Goal: Information Seeking & Learning: Learn about a topic

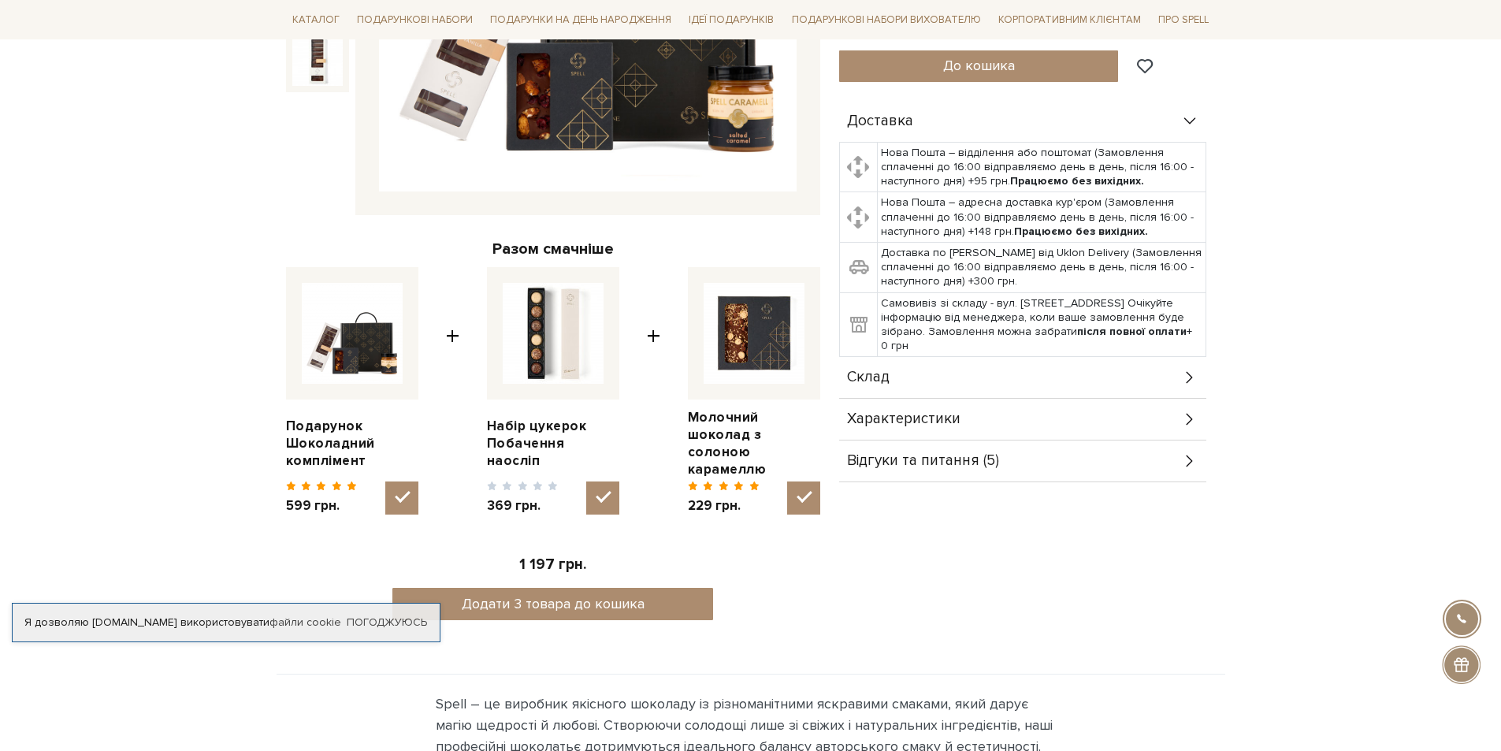
scroll to position [158, 0]
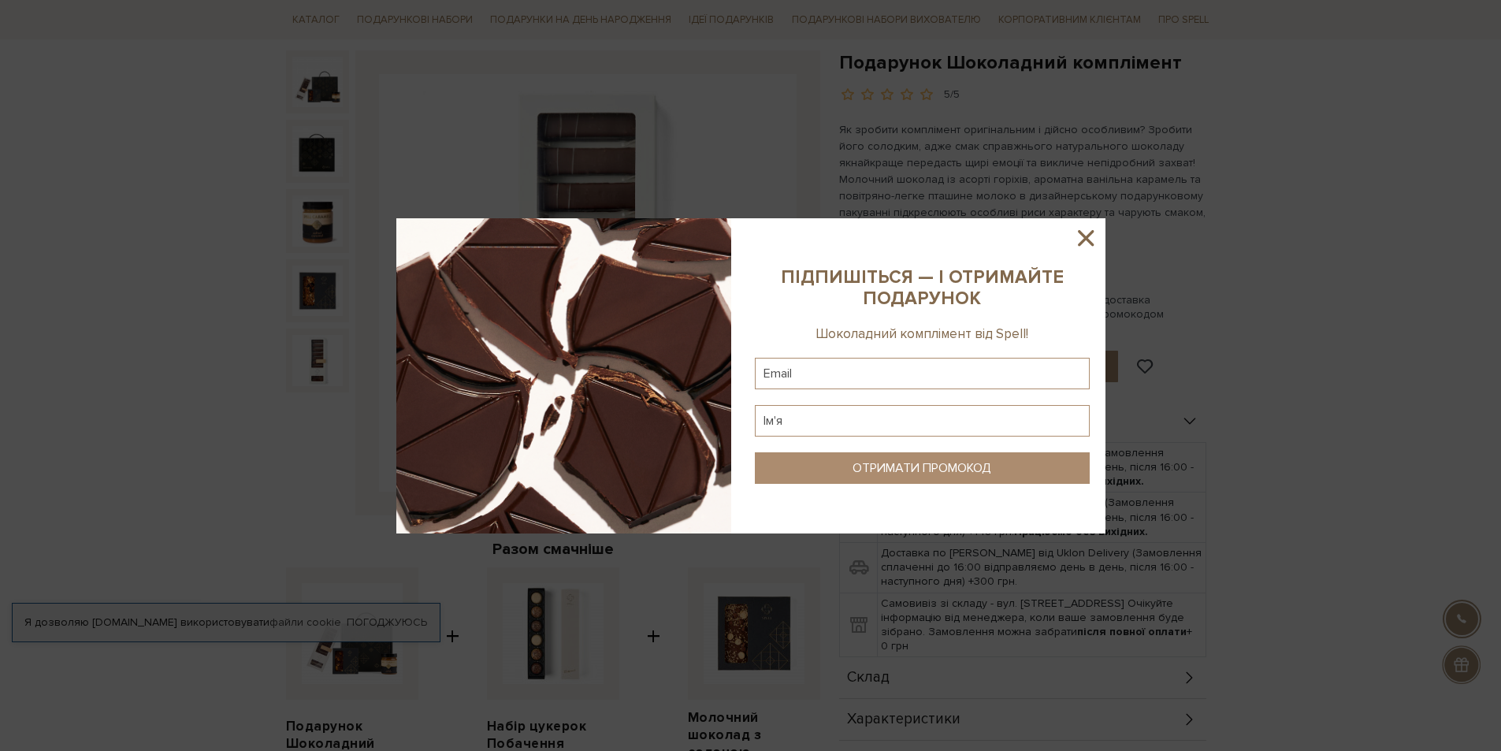
click at [1093, 231] on icon at bounding box center [1086, 238] width 16 height 16
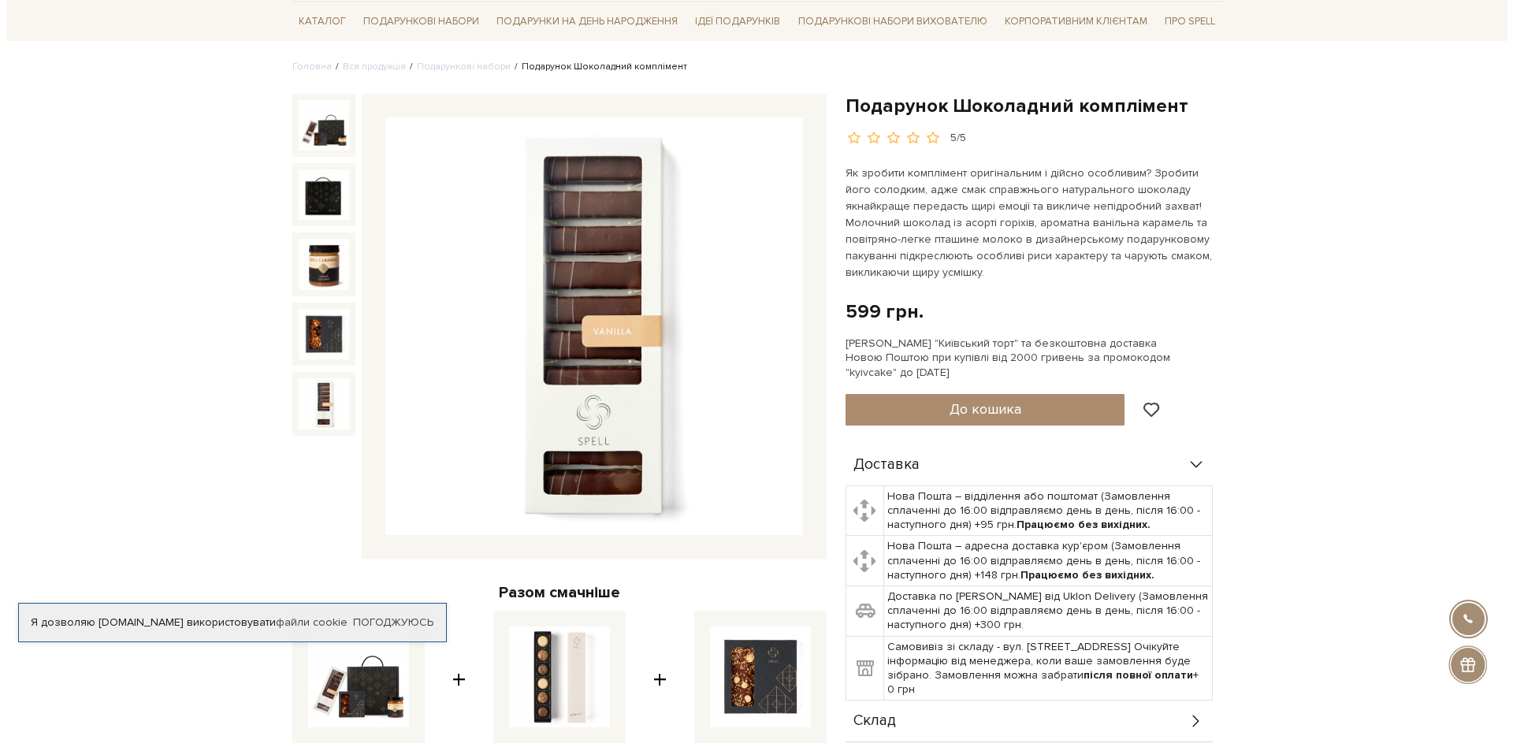
scroll to position [79, 0]
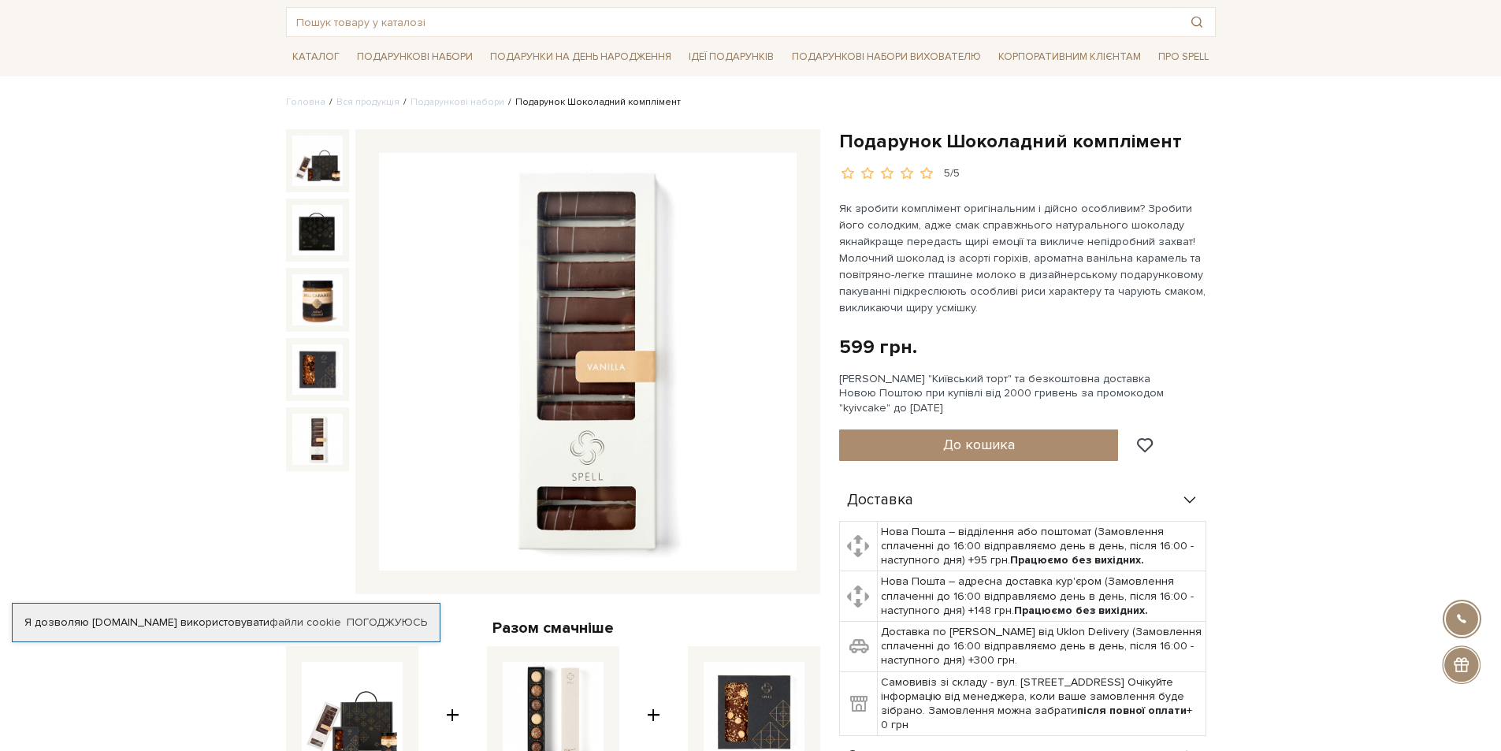
click at [604, 249] on img at bounding box center [588, 362] width 418 height 418
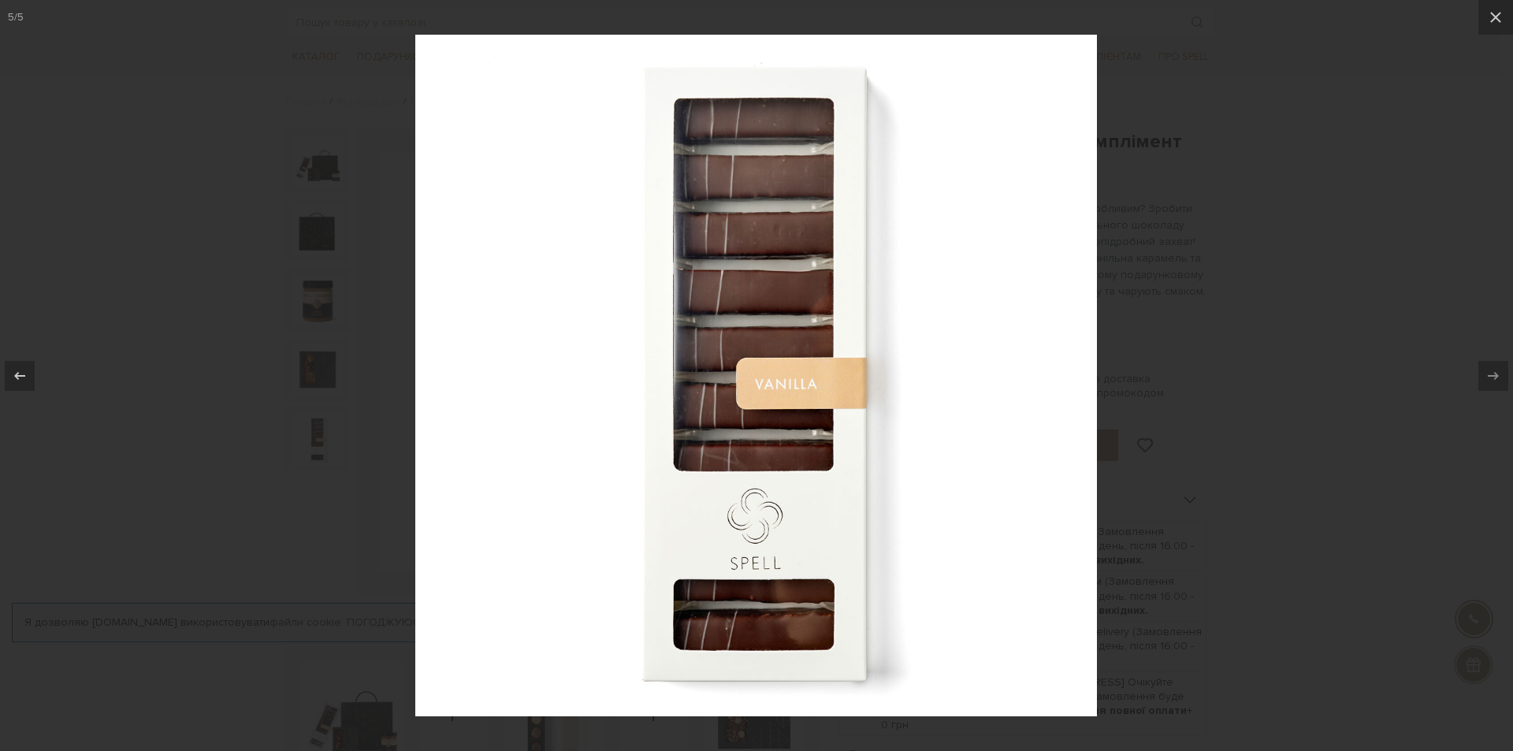
click at [1240, 521] on div at bounding box center [756, 375] width 1513 height 751
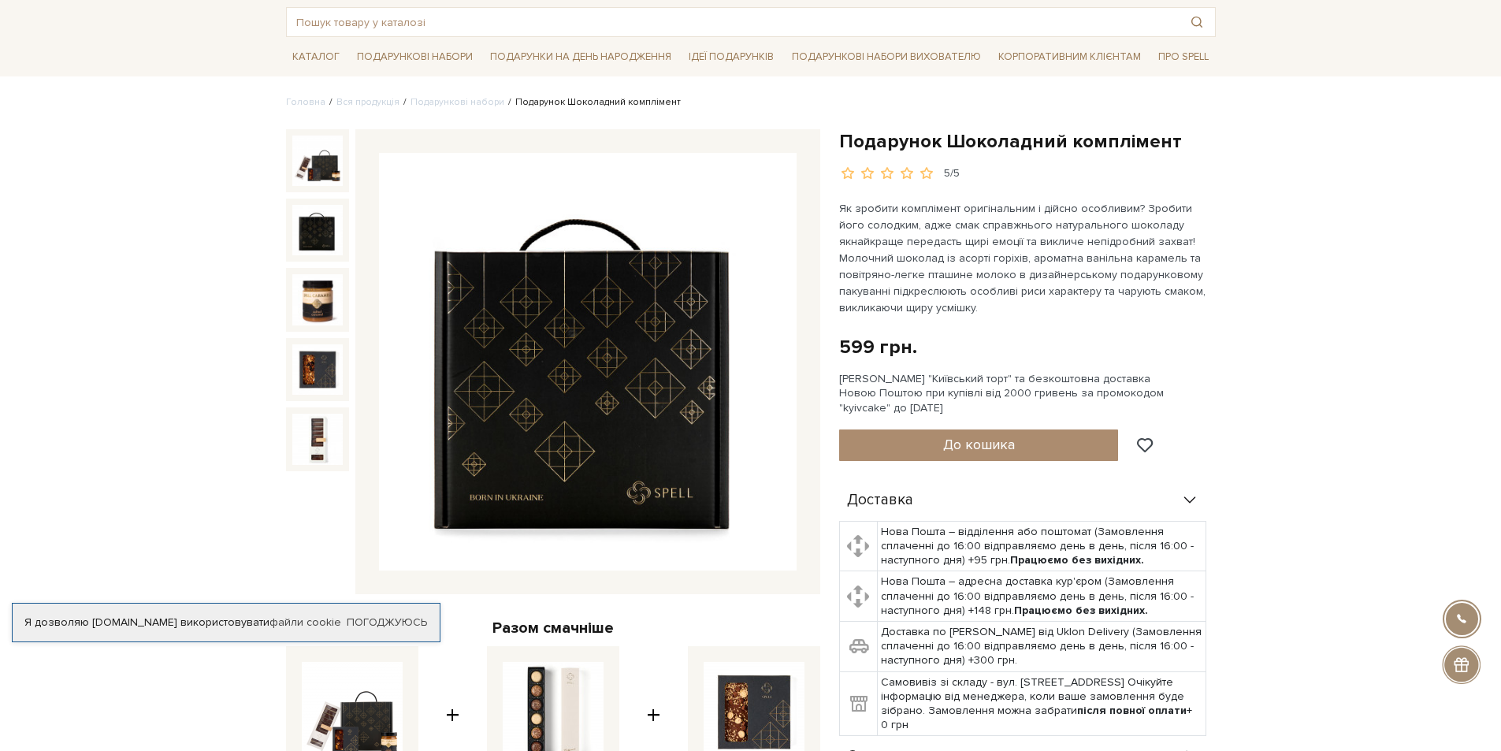
click at [321, 214] on img at bounding box center [317, 230] width 50 height 50
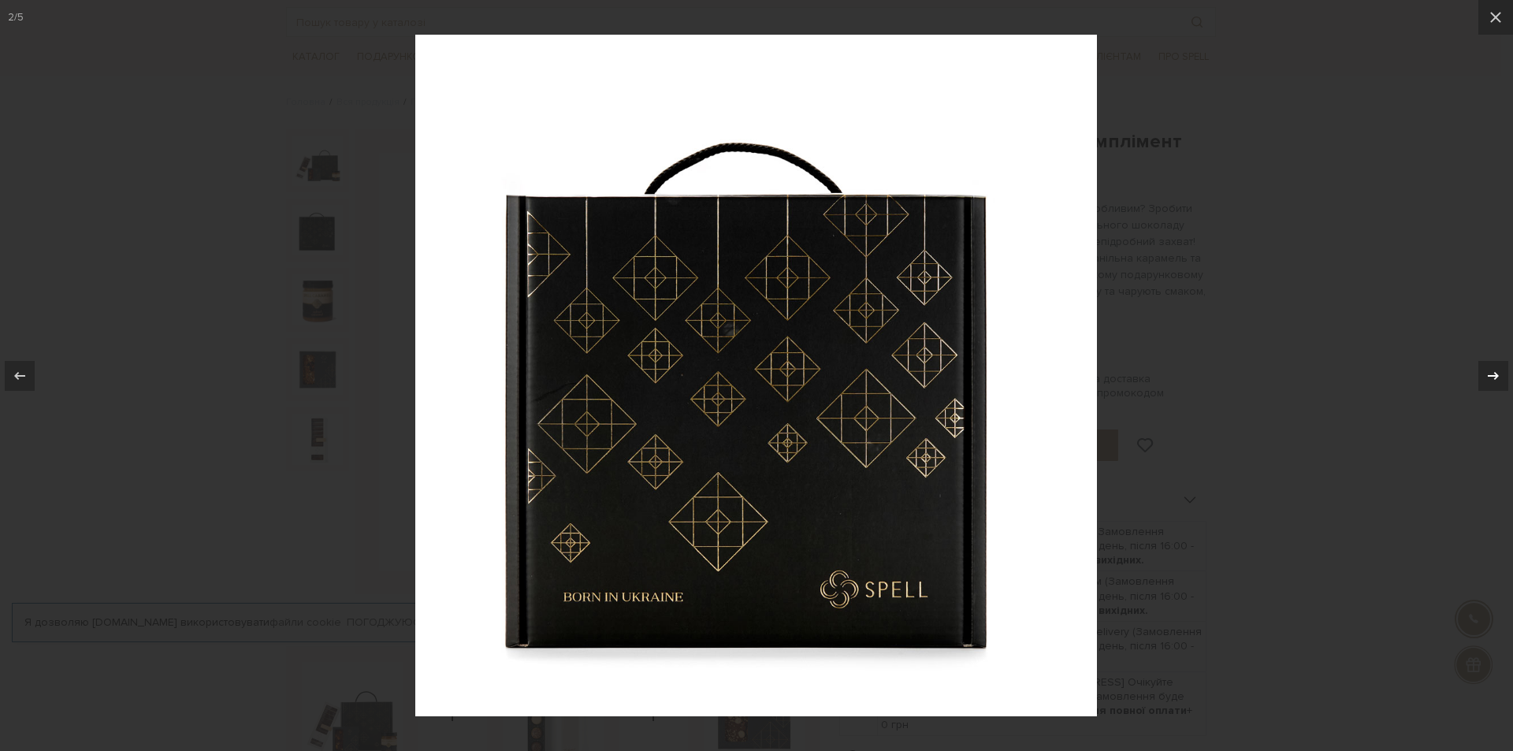
click at [1494, 375] on icon at bounding box center [1492, 375] width 11 height 8
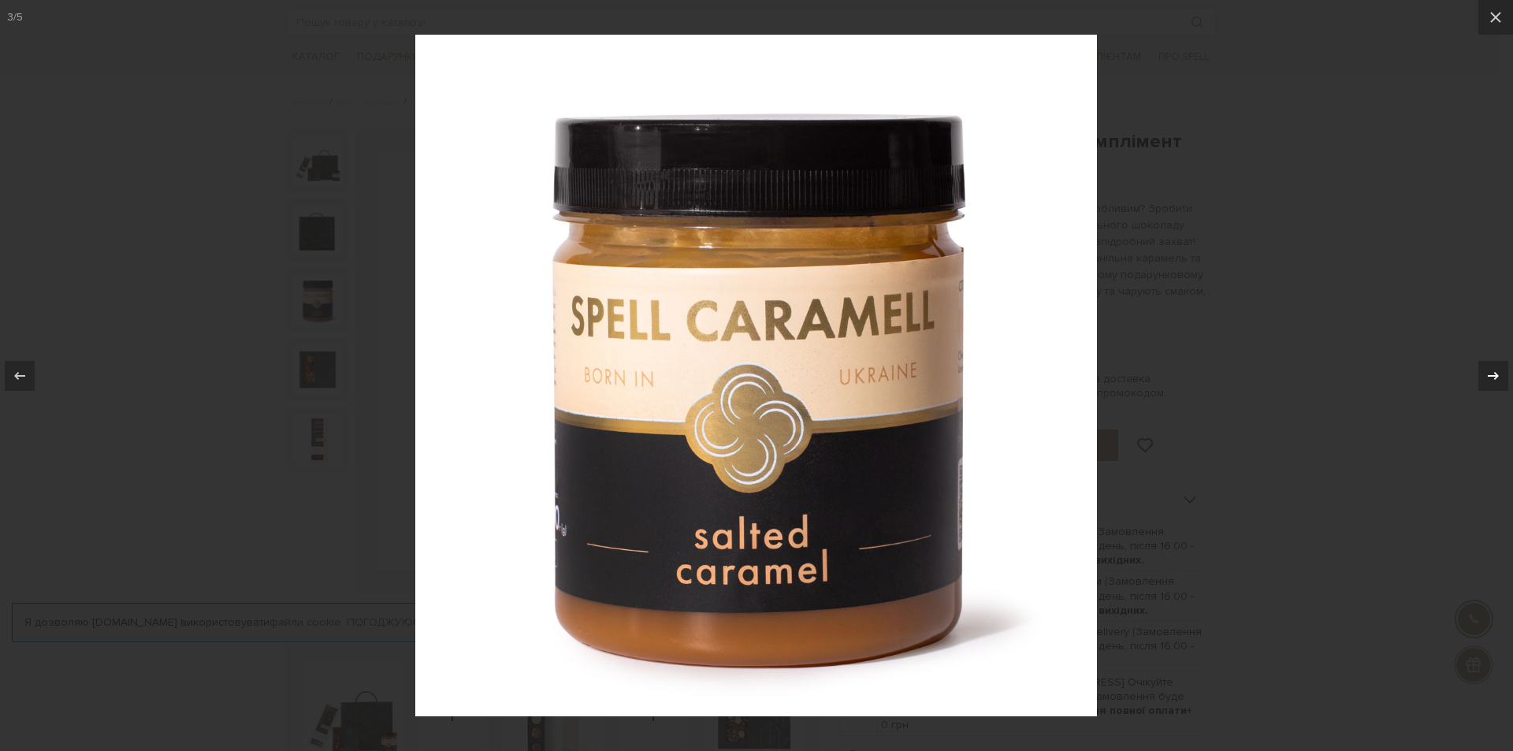
click at [1494, 375] on icon at bounding box center [1492, 375] width 11 height 8
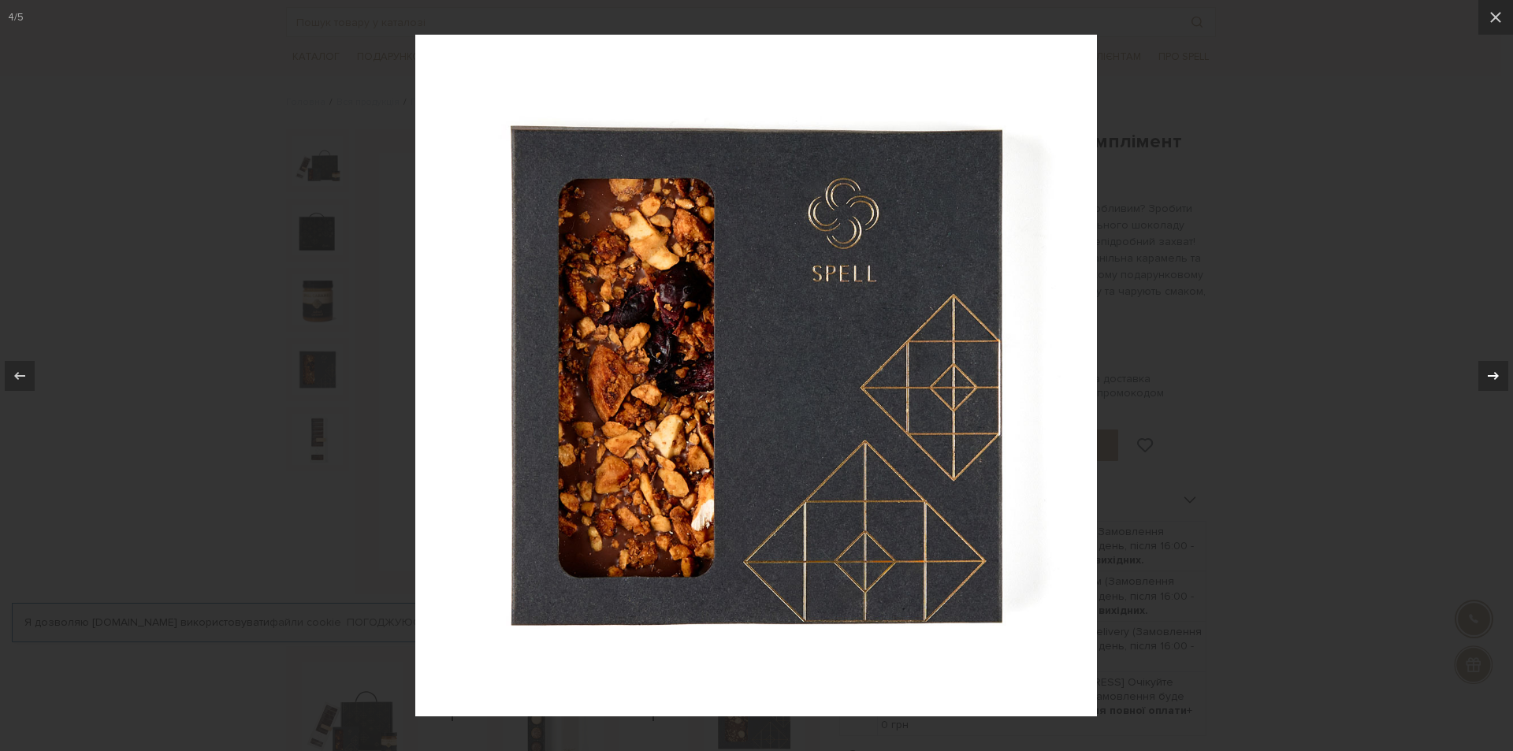
click at [1494, 375] on icon at bounding box center [1492, 375] width 11 height 8
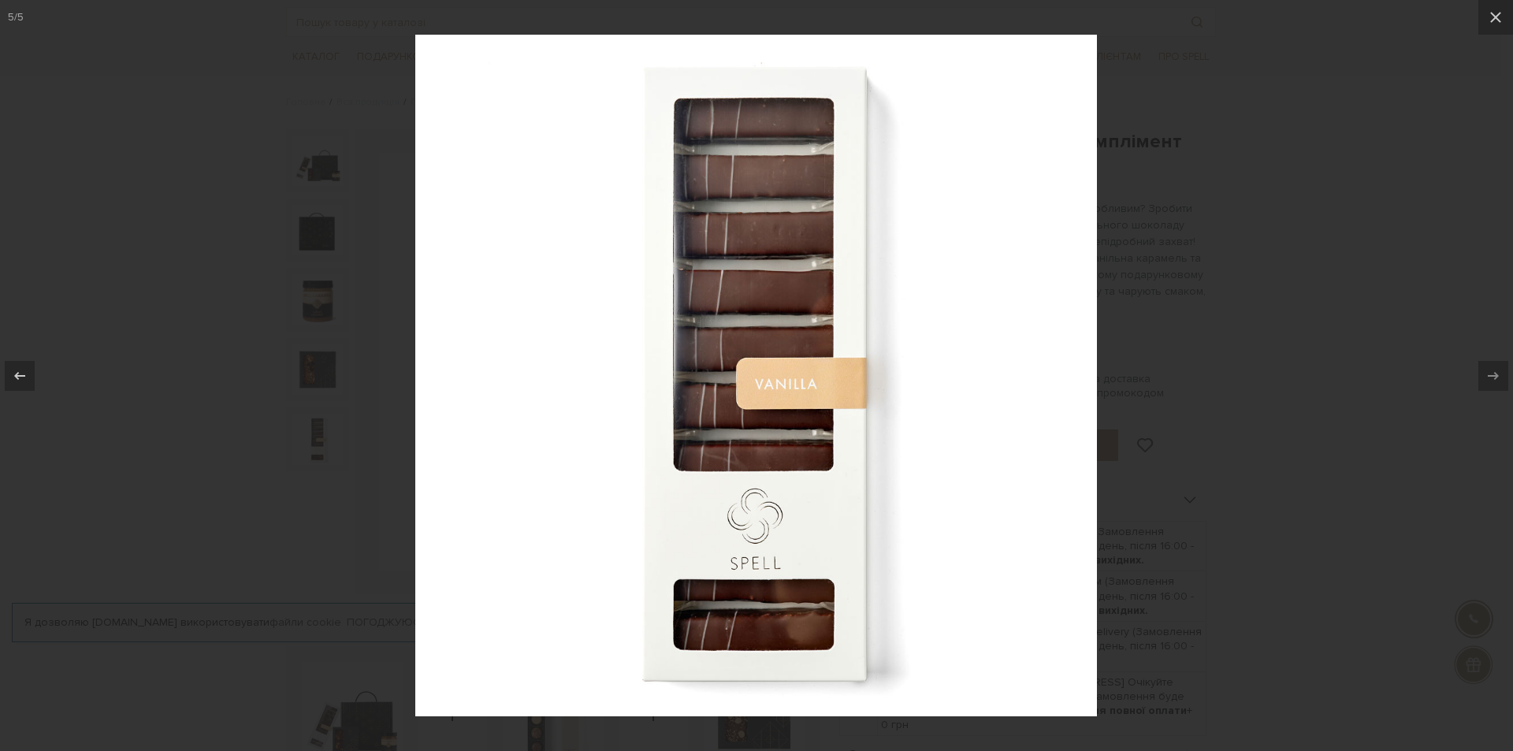
click at [1359, 373] on div at bounding box center [756, 375] width 1513 height 751
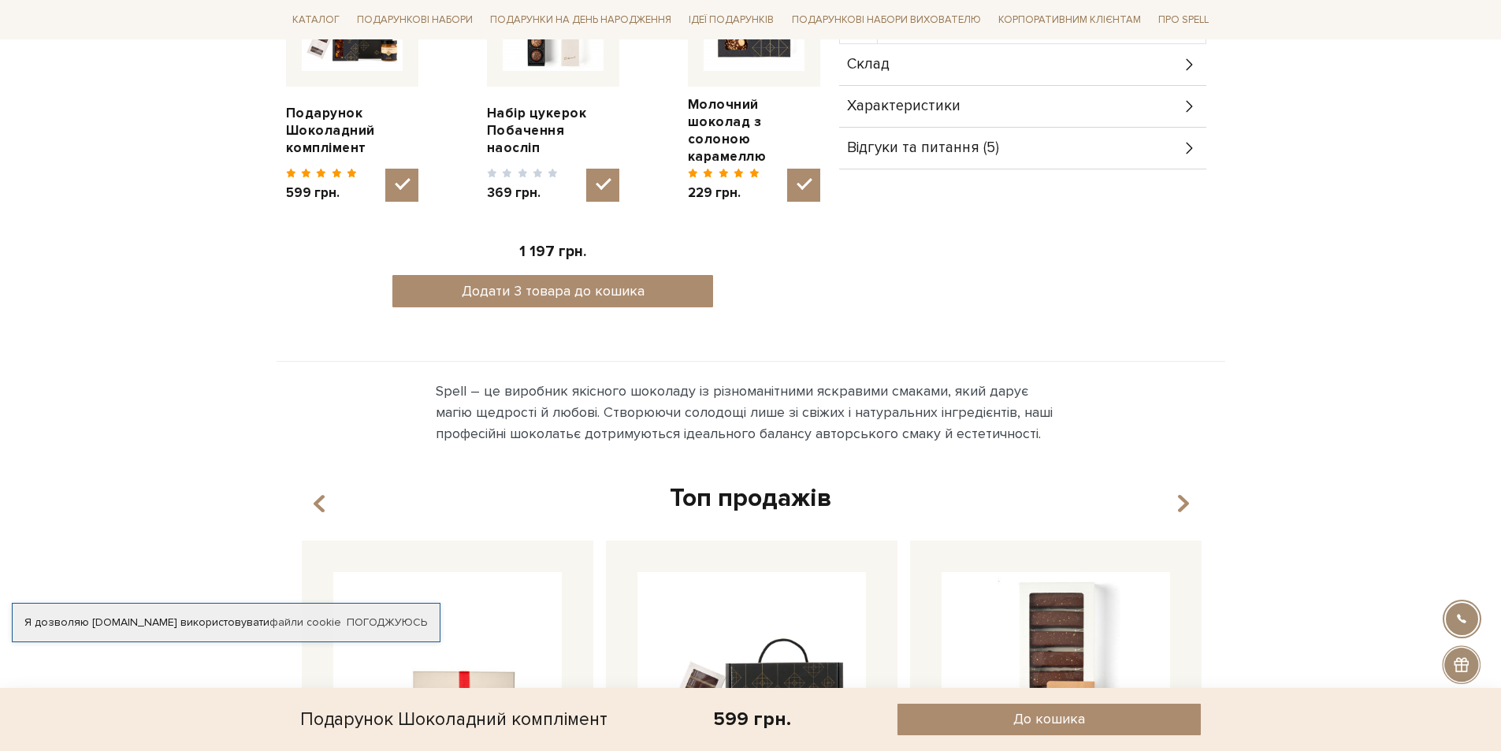
scroll to position [630, 0]
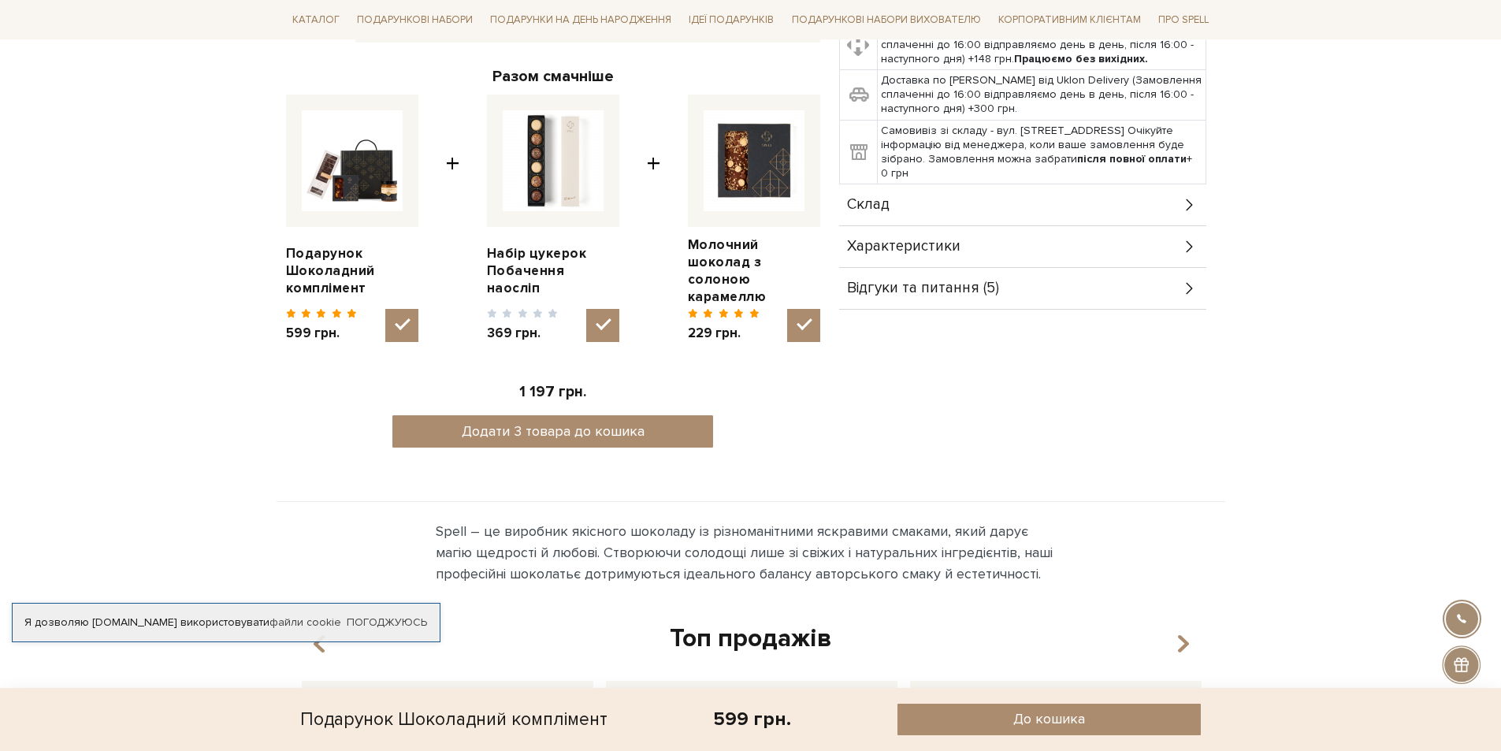
click at [1121, 272] on div "Відгуки та питання (5)" at bounding box center [1022, 288] width 367 height 41
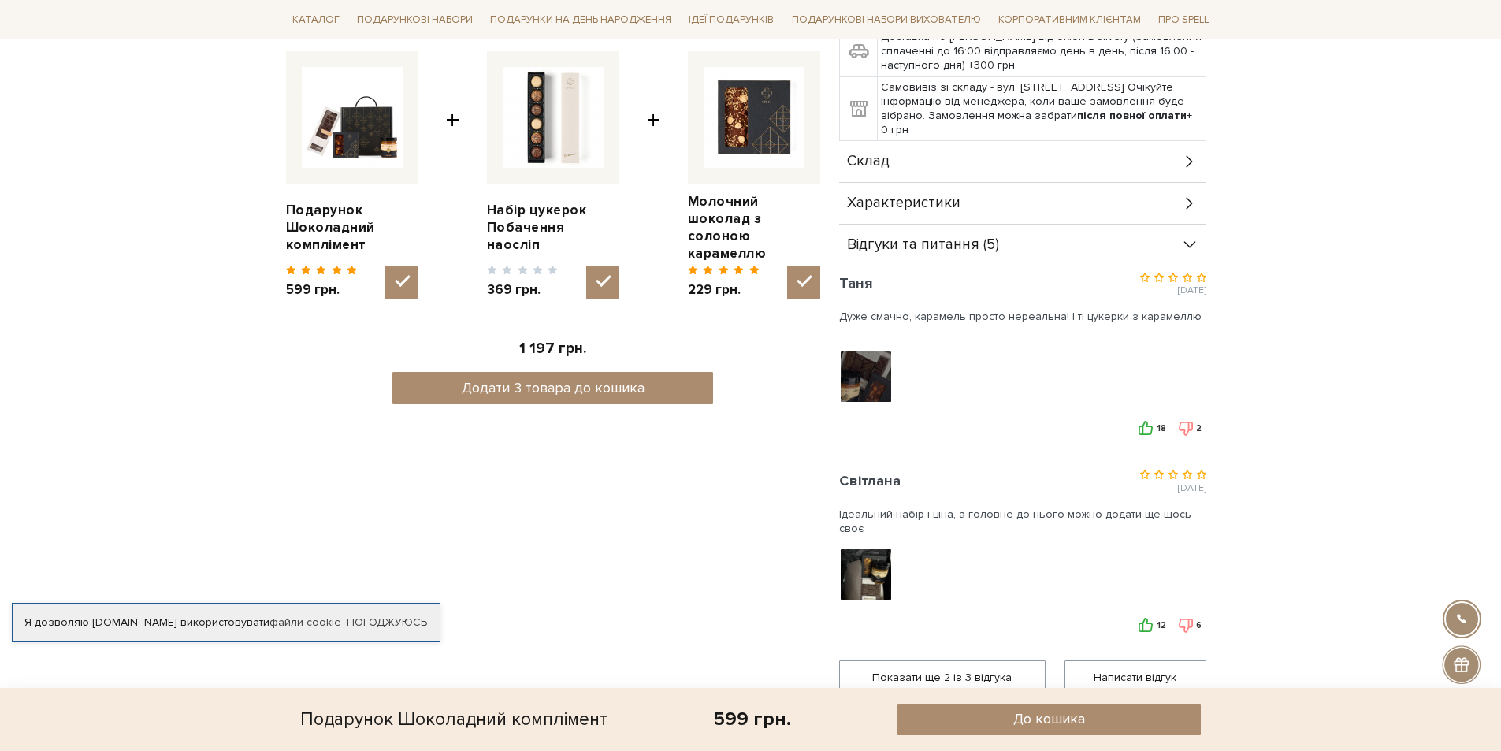
scroll to position [867, 0]
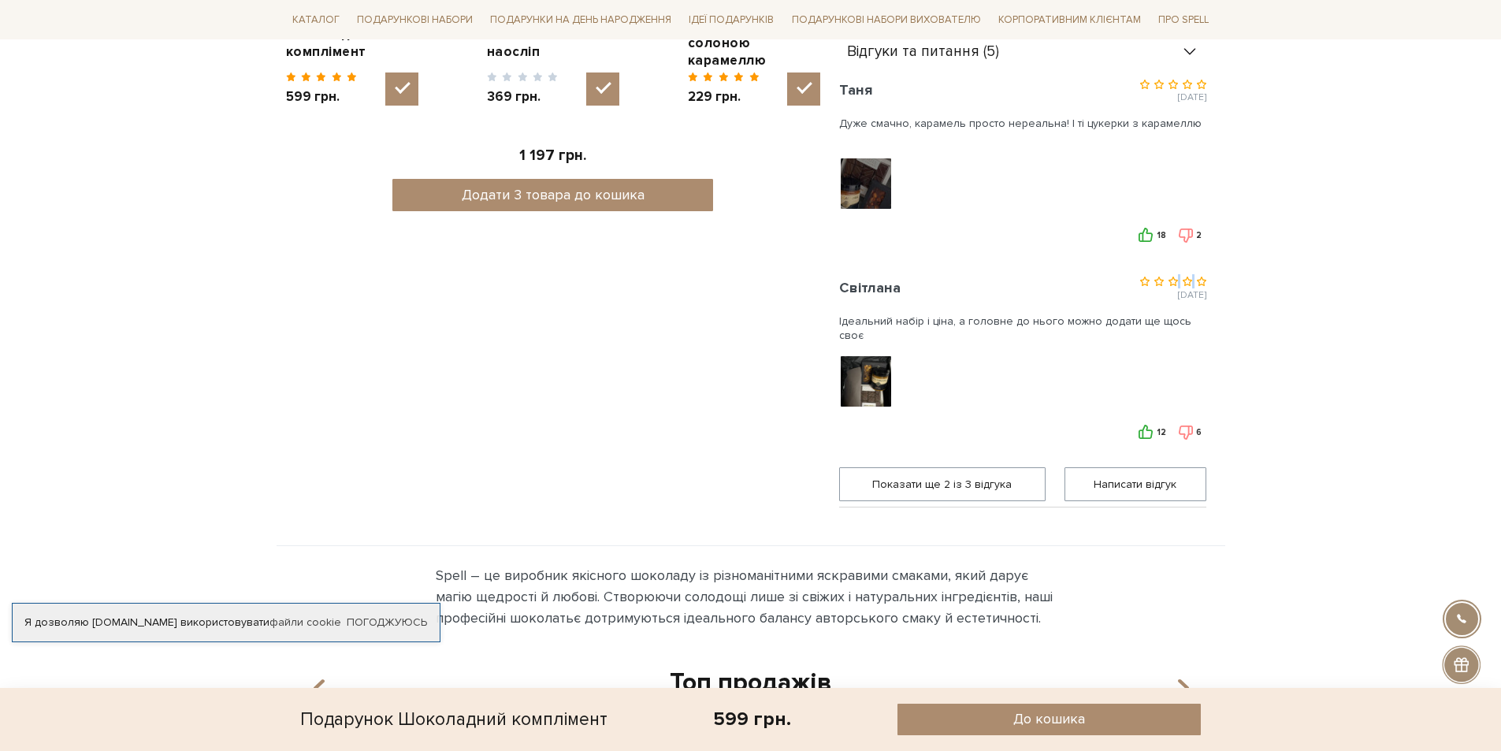
drag, startPoint x: 1177, startPoint y: 282, endPoint x: 1213, endPoint y: 284, distance: 36.3
click at [1213, 284] on div "Доставка Нова Пошта – відділення або поштомат (Замовлення сплаченні до 16:00 ві…" at bounding box center [1027, 100] width 377 height 816
click at [870, 366] on div at bounding box center [867, 381] width 56 height 55
click at [912, 477] on span "Показати ще 2 iз 3 вiдгука" at bounding box center [942, 484] width 186 height 32
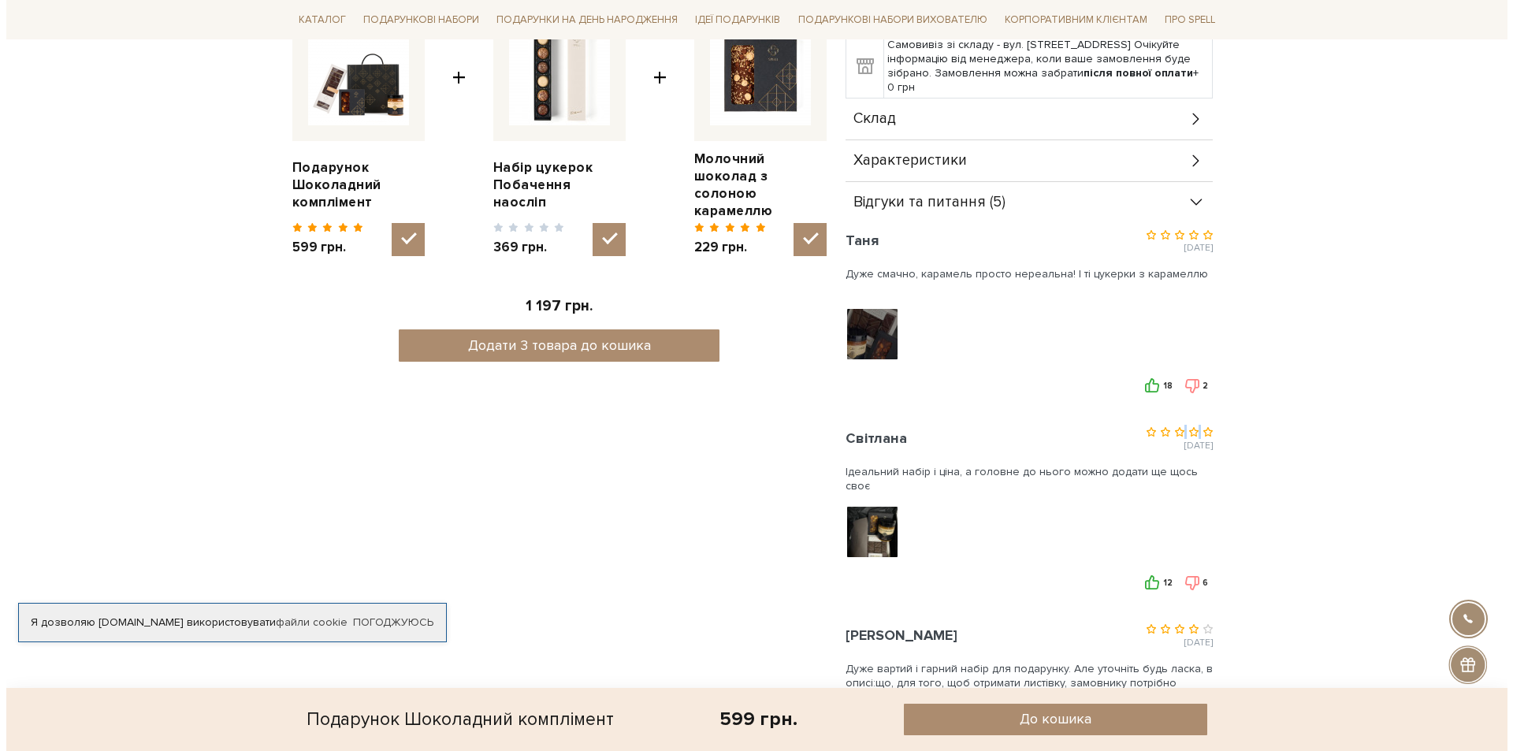
scroll to position [709, 0]
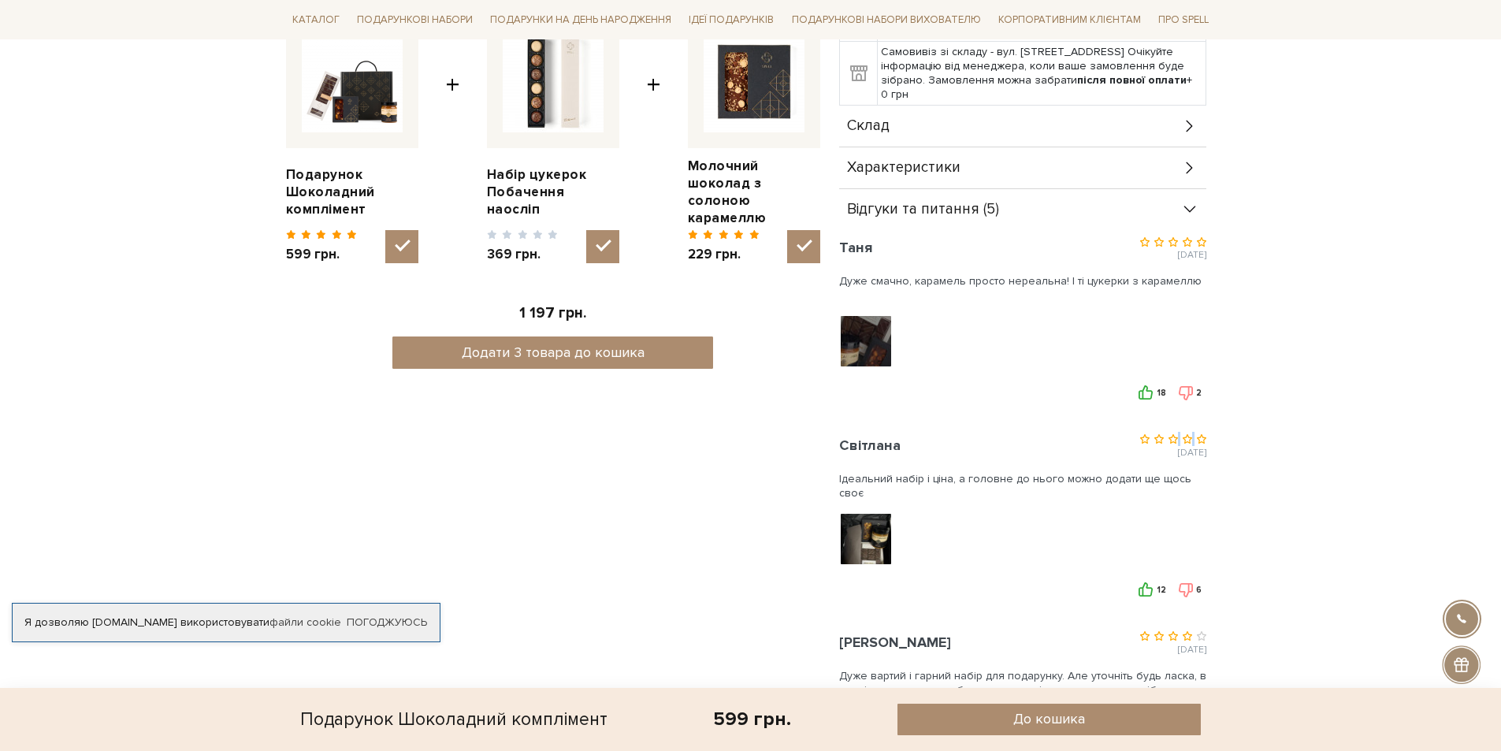
click at [873, 340] on img at bounding box center [865, 341] width 100 height 100
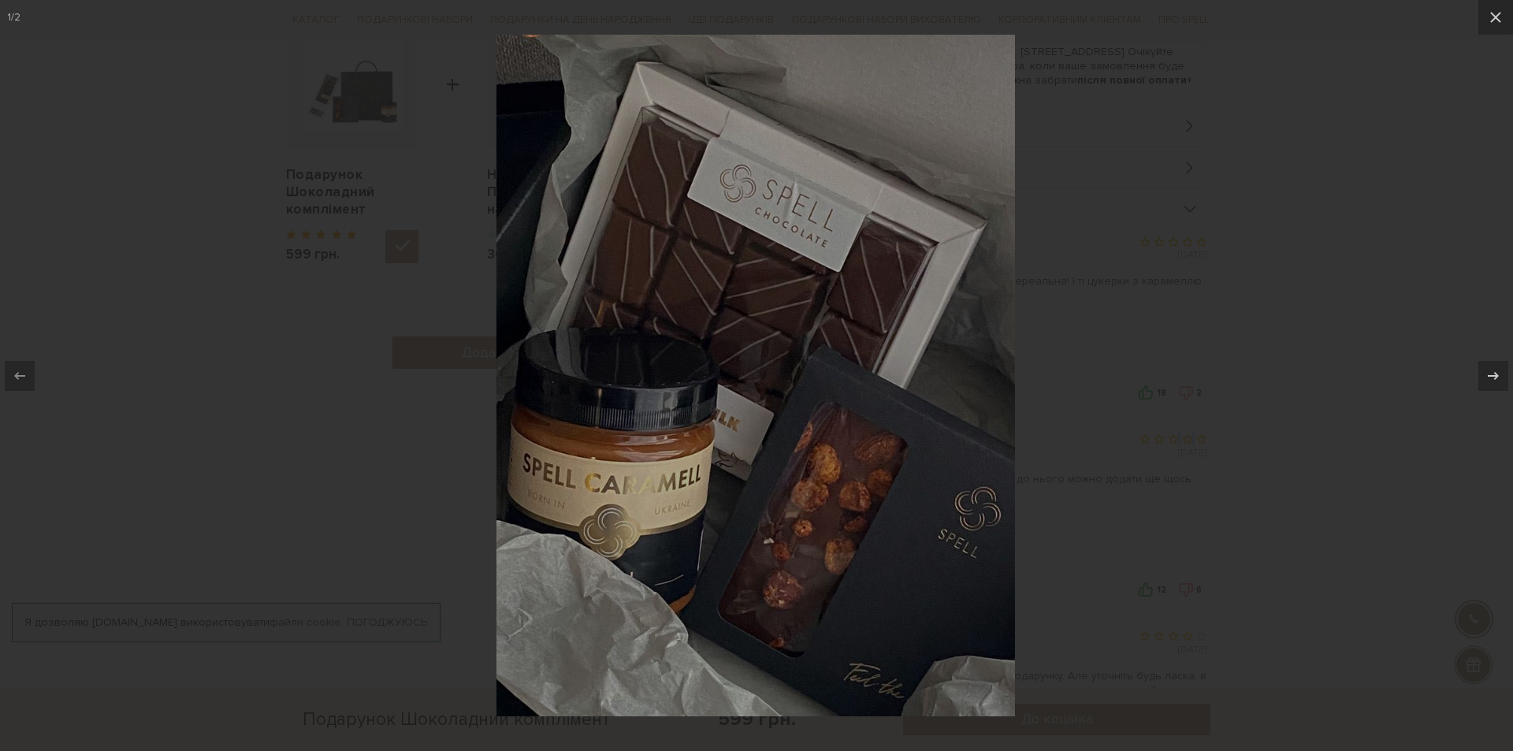
click at [1100, 354] on div at bounding box center [756, 375] width 1513 height 751
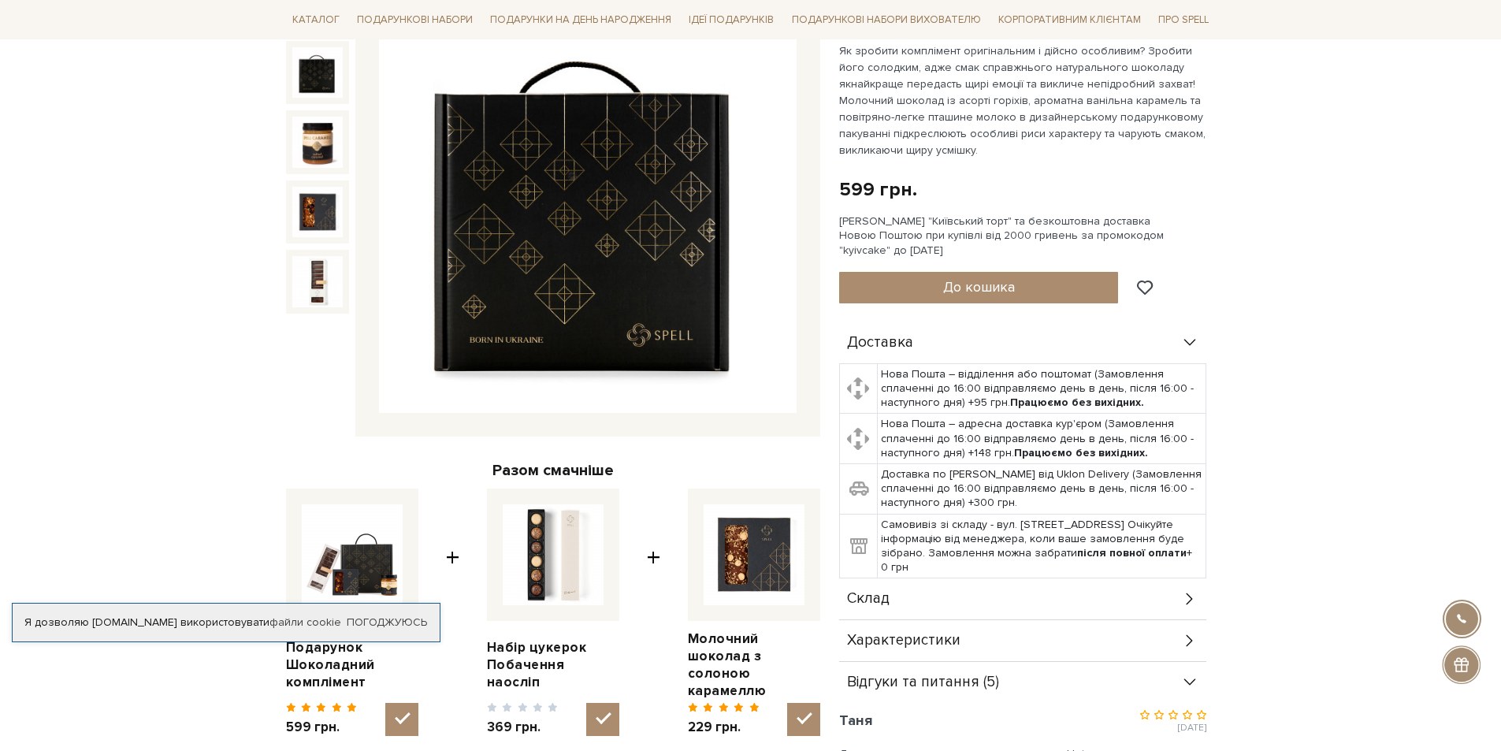
scroll to position [709, 0]
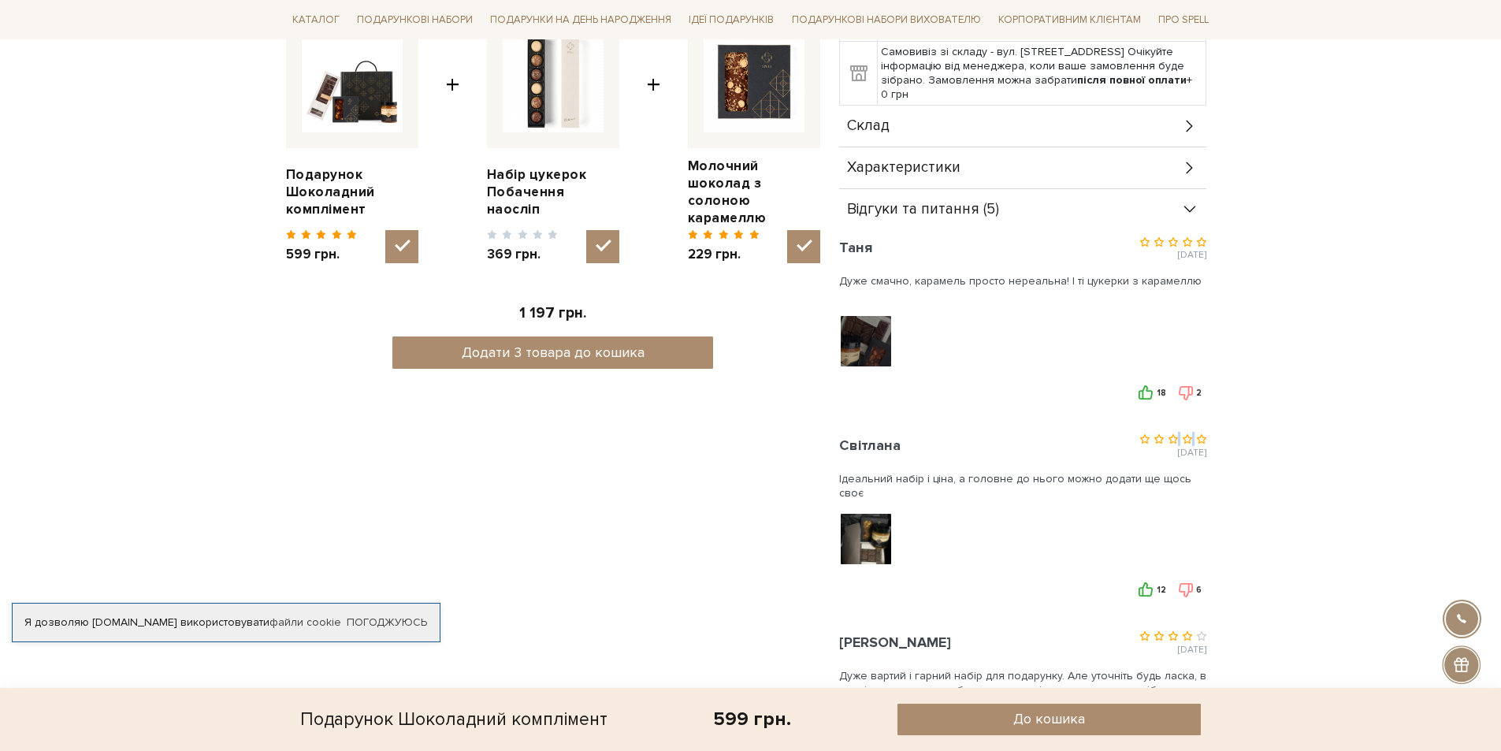
click at [871, 532] on img at bounding box center [865, 539] width 100 height 100
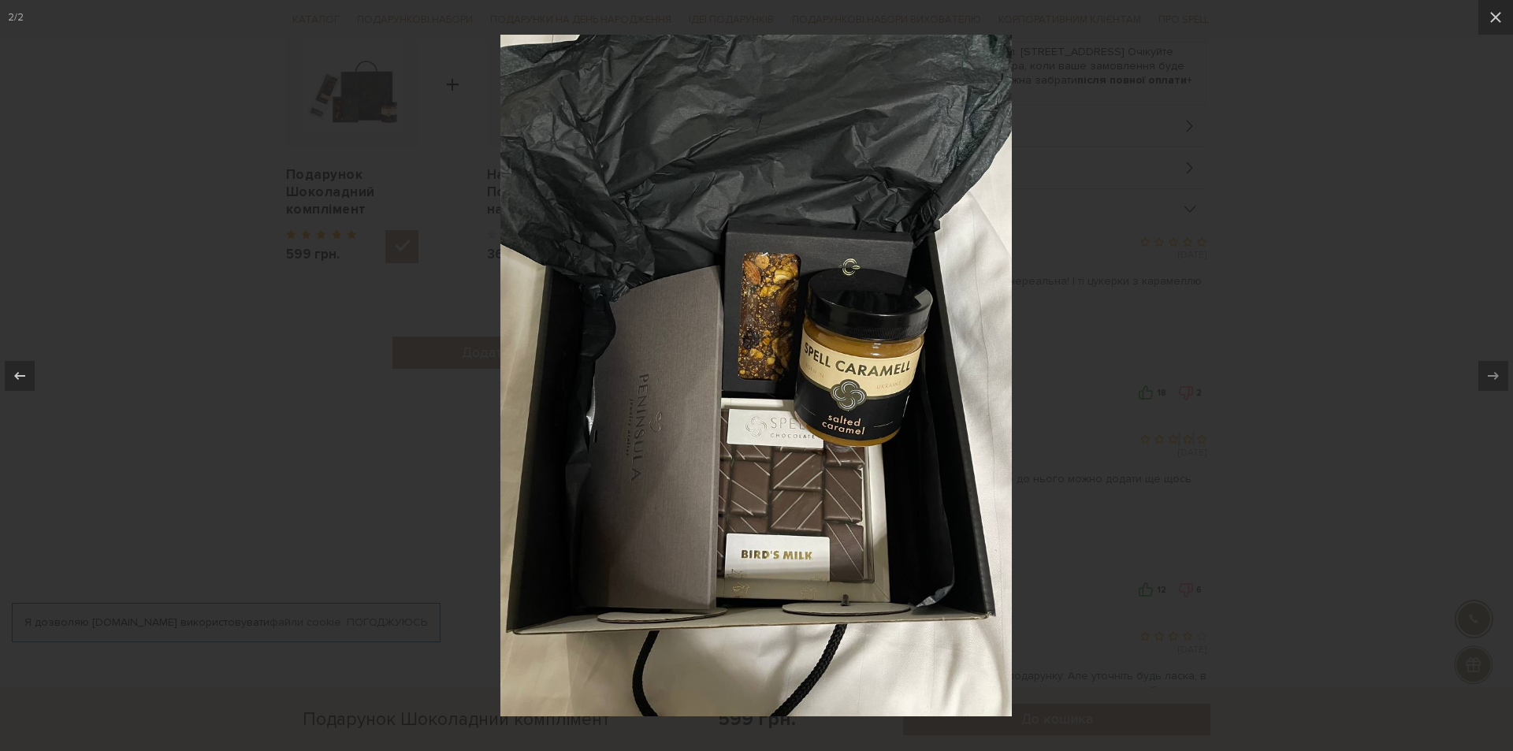
click at [1034, 484] on div at bounding box center [756, 375] width 1513 height 751
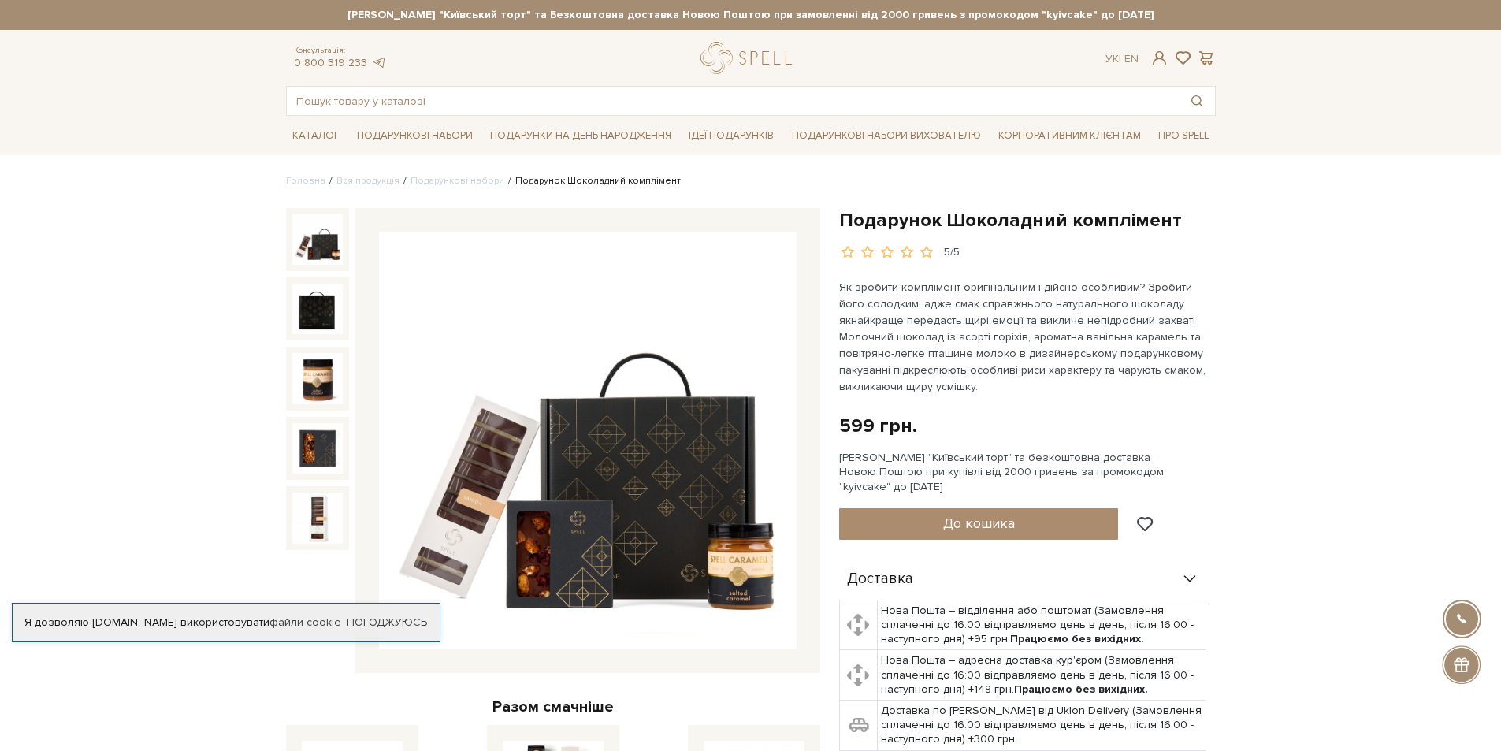
click at [329, 255] on img at bounding box center [317, 239] width 50 height 50
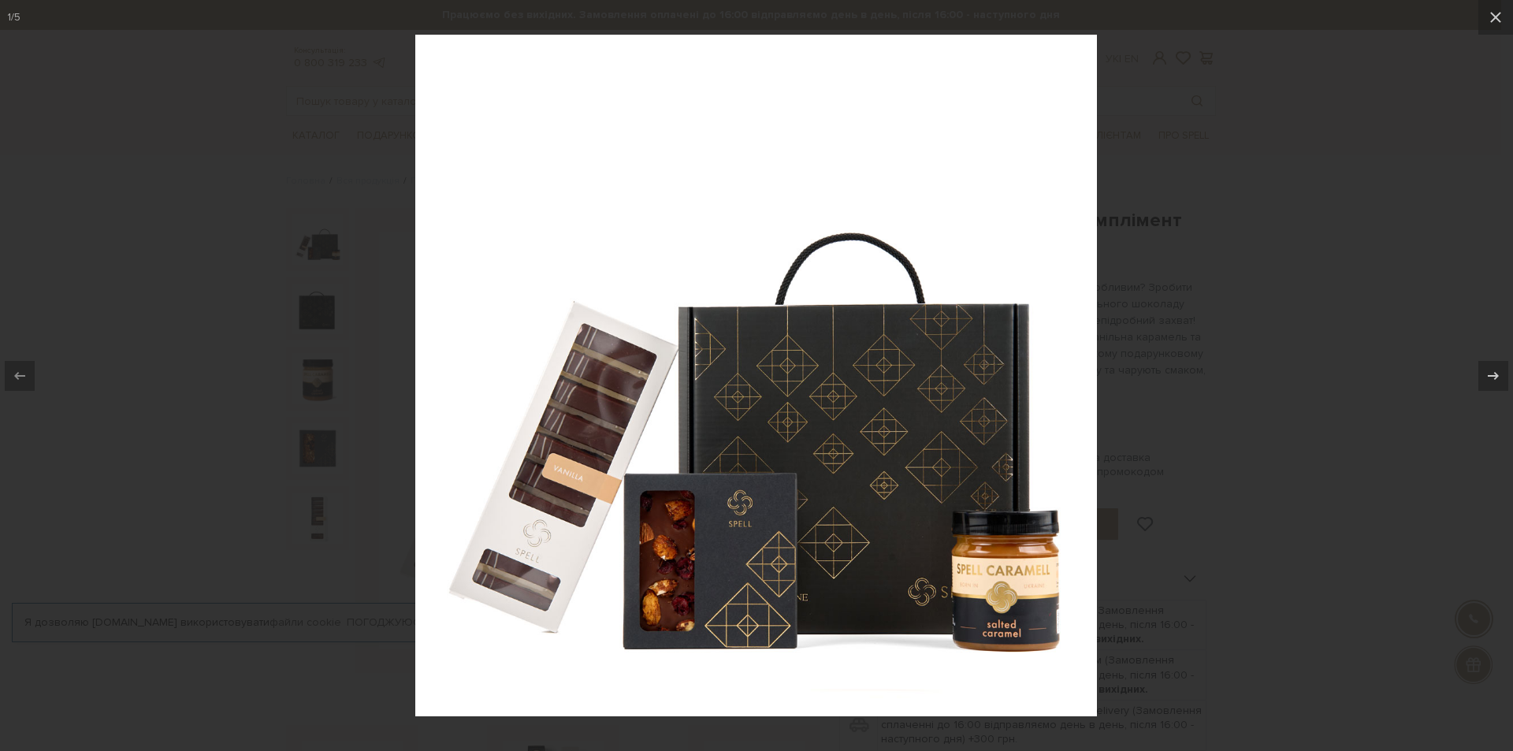
click at [1115, 571] on div at bounding box center [756, 375] width 1513 height 751
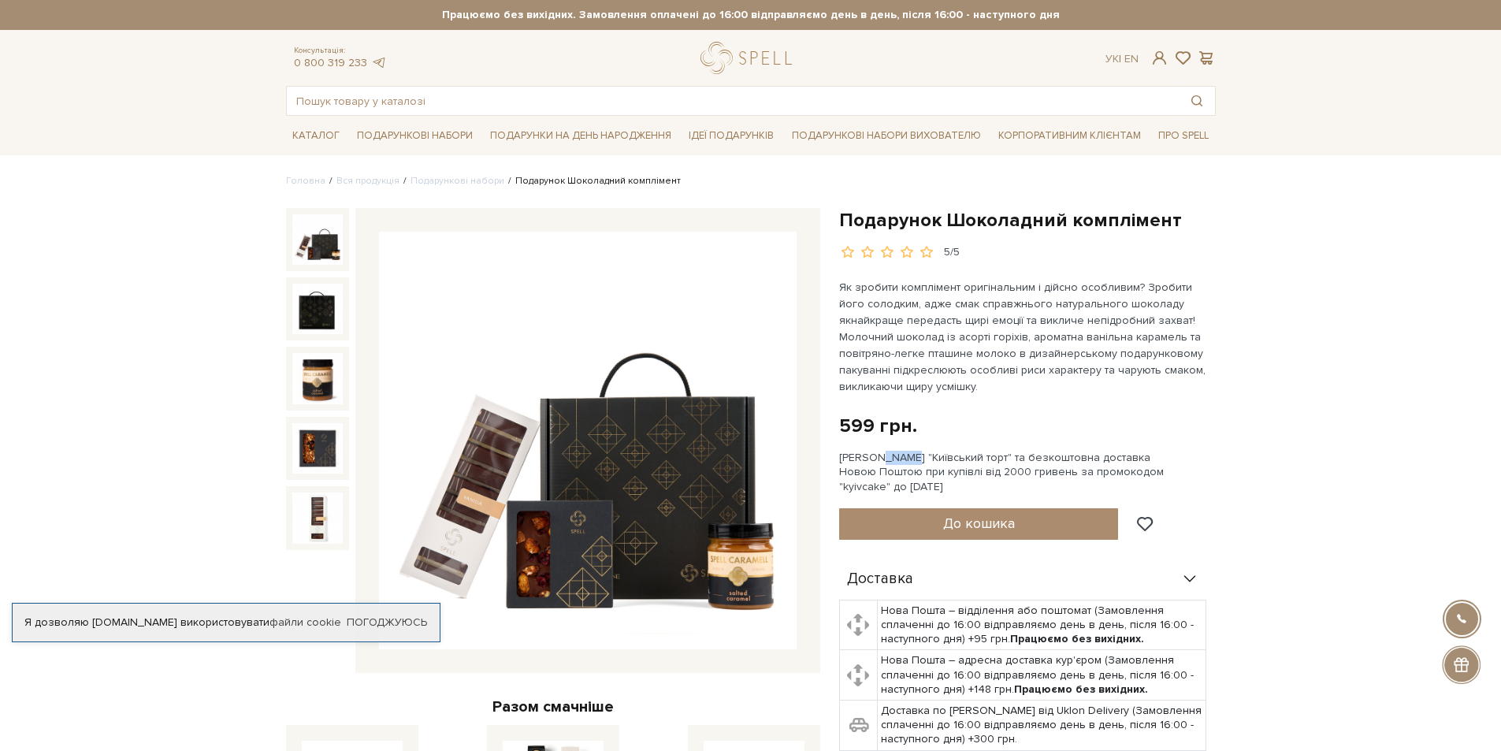
drag, startPoint x: 839, startPoint y: 451, endPoint x: 869, endPoint y: 451, distance: 29.9
click at [869, 451] on div "Сет Цукерок "Київський торт" та безкоштовна доставка Новою Поштою при купівлі в…" at bounding box center [1027, 472] width 377 height 43
click at [728, 56] on link "logo" at bounding box center [749, 58] width 98 height 32
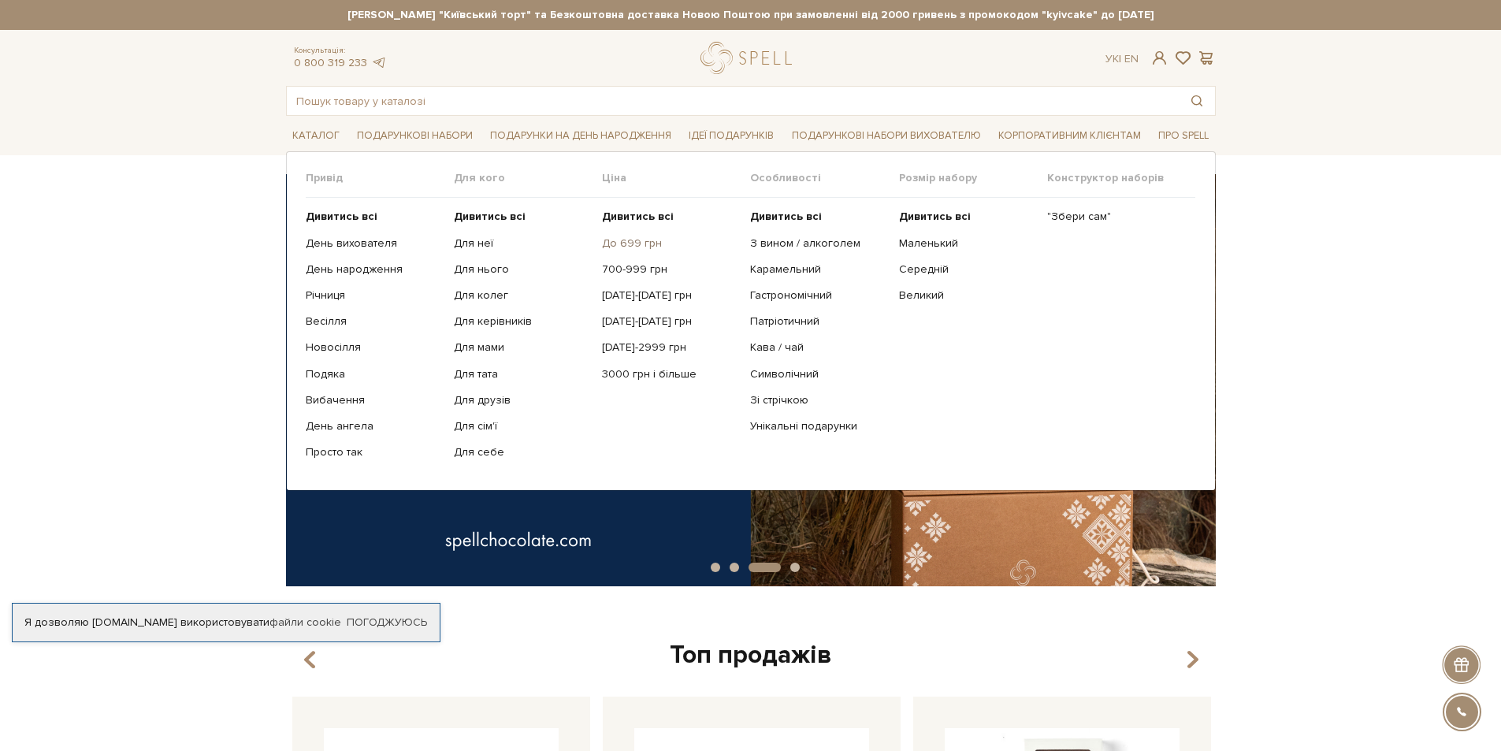
click at [627, 243] on link "До 699 грн" at bounding box center [670, 243] width 136 height 14
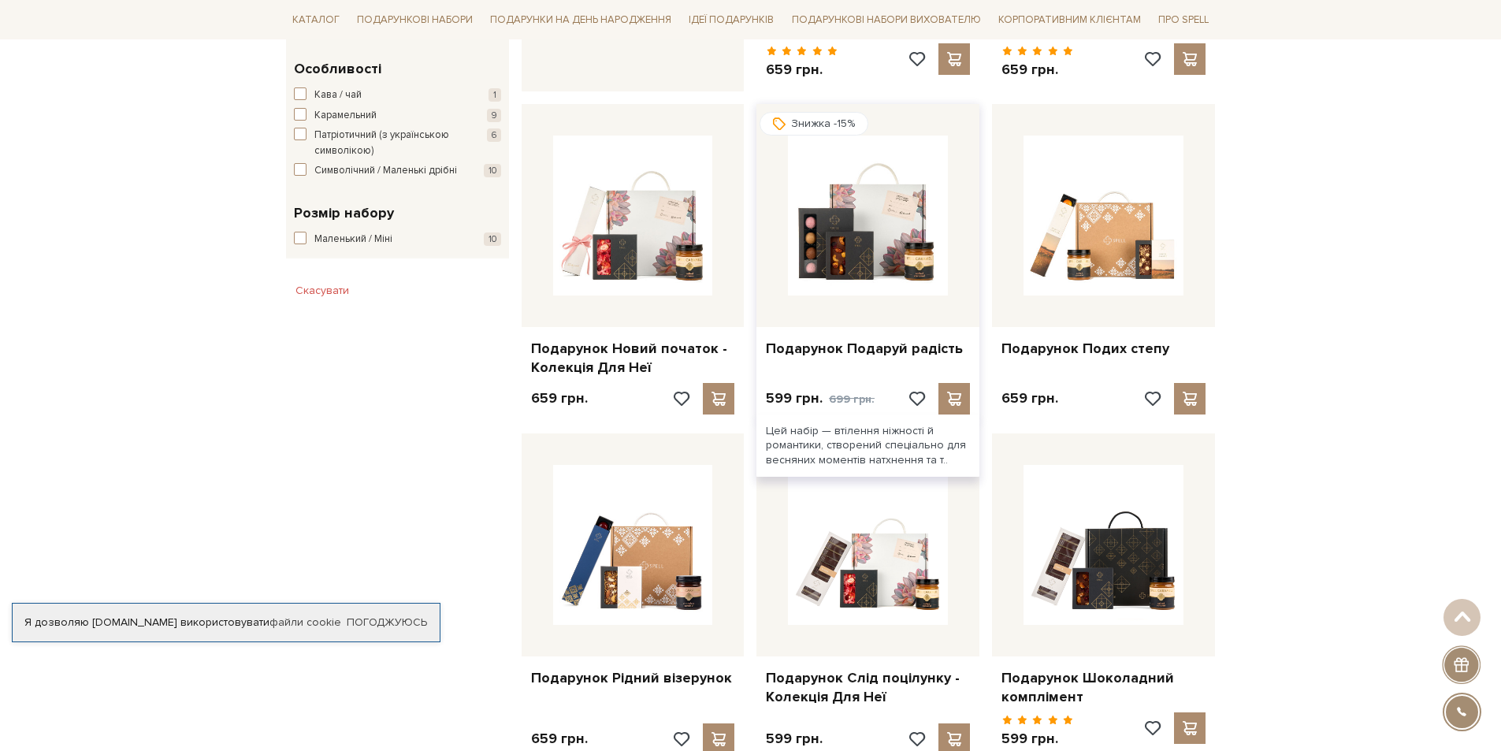
scroll to position [867, 0]
click at [814, 340] on link "Подарунок Подаруй радість" at bounding box center [868, 349] width 204 height 18
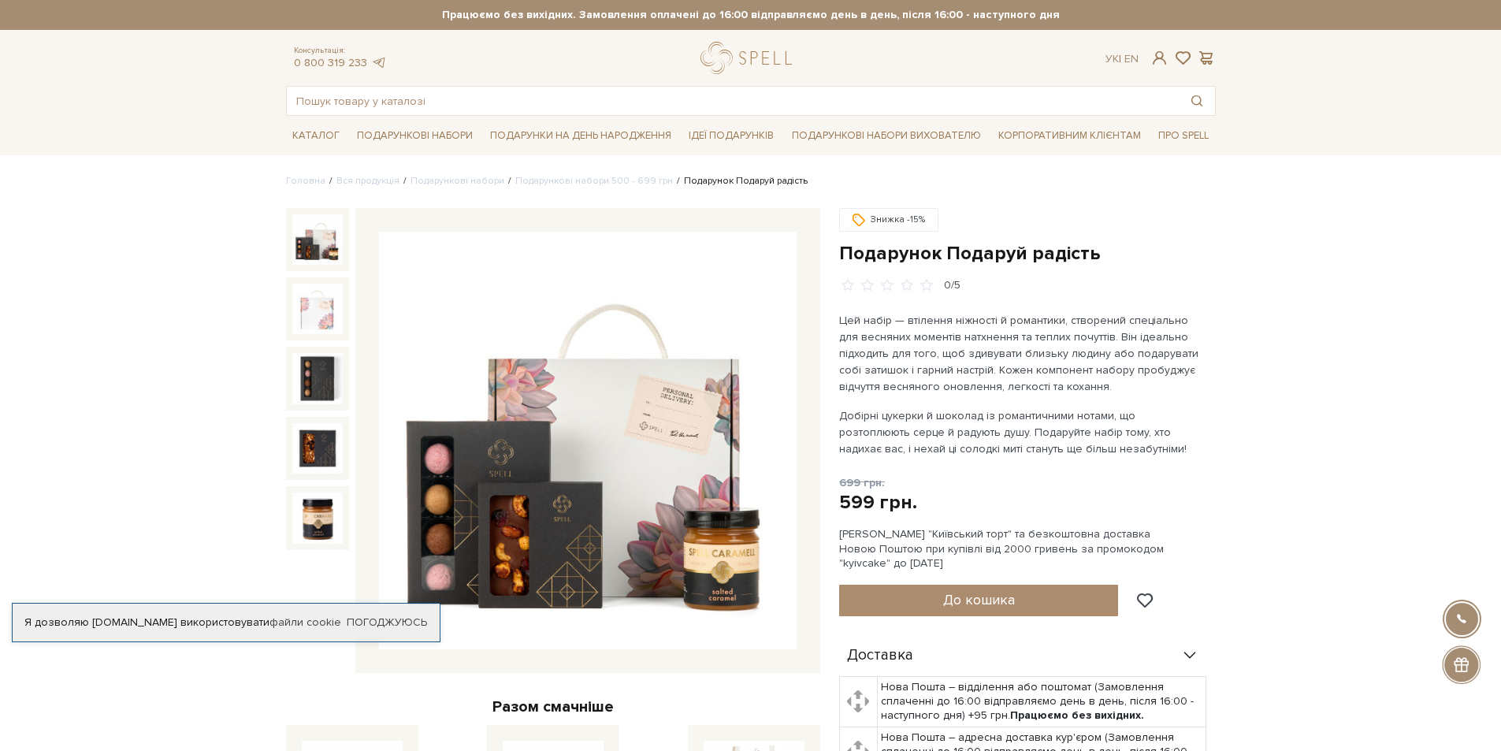
click at [617, 358] on img at bounding box center [588, 441] width 418 height 418
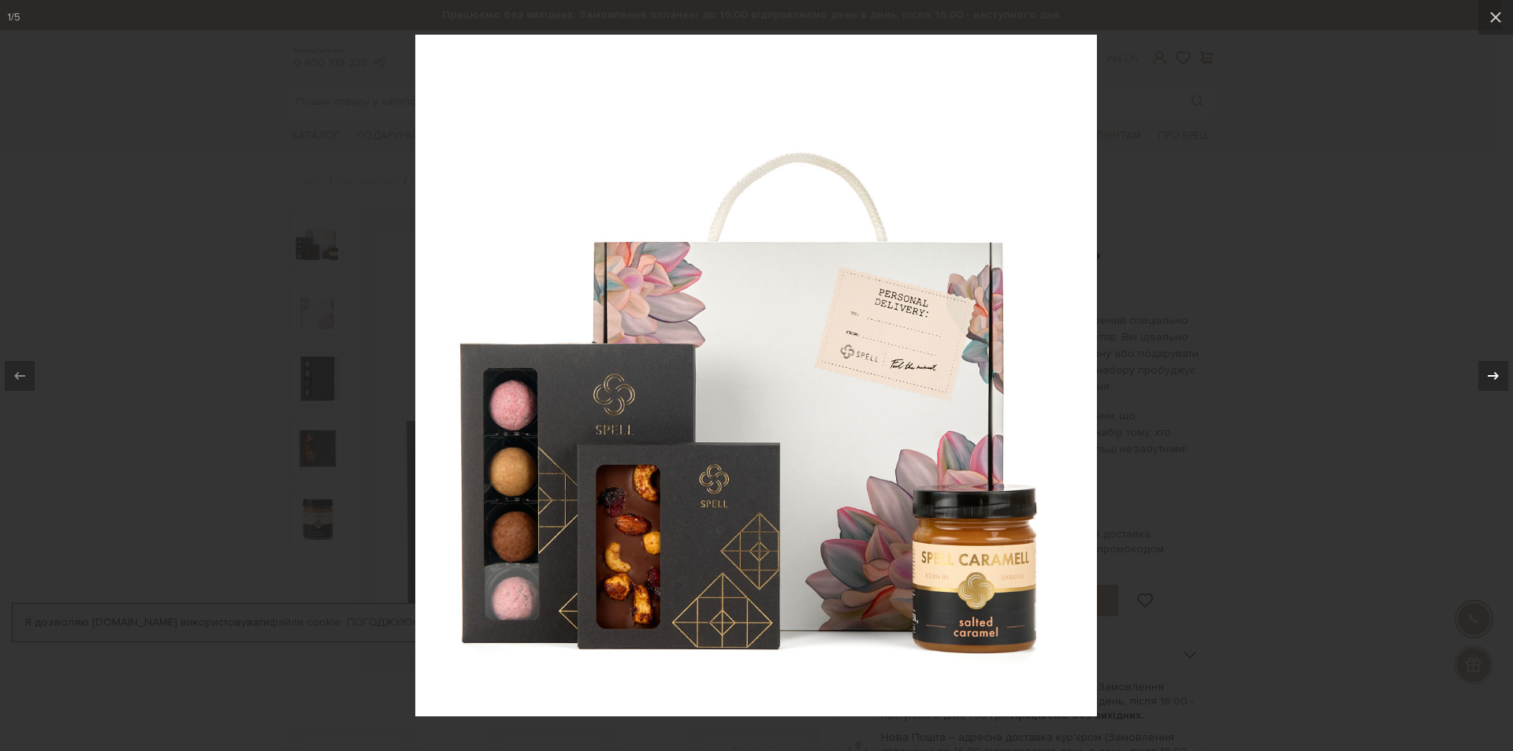
click at [1500, 378] on button at bounding box center [1484, 375] width 55 height 79
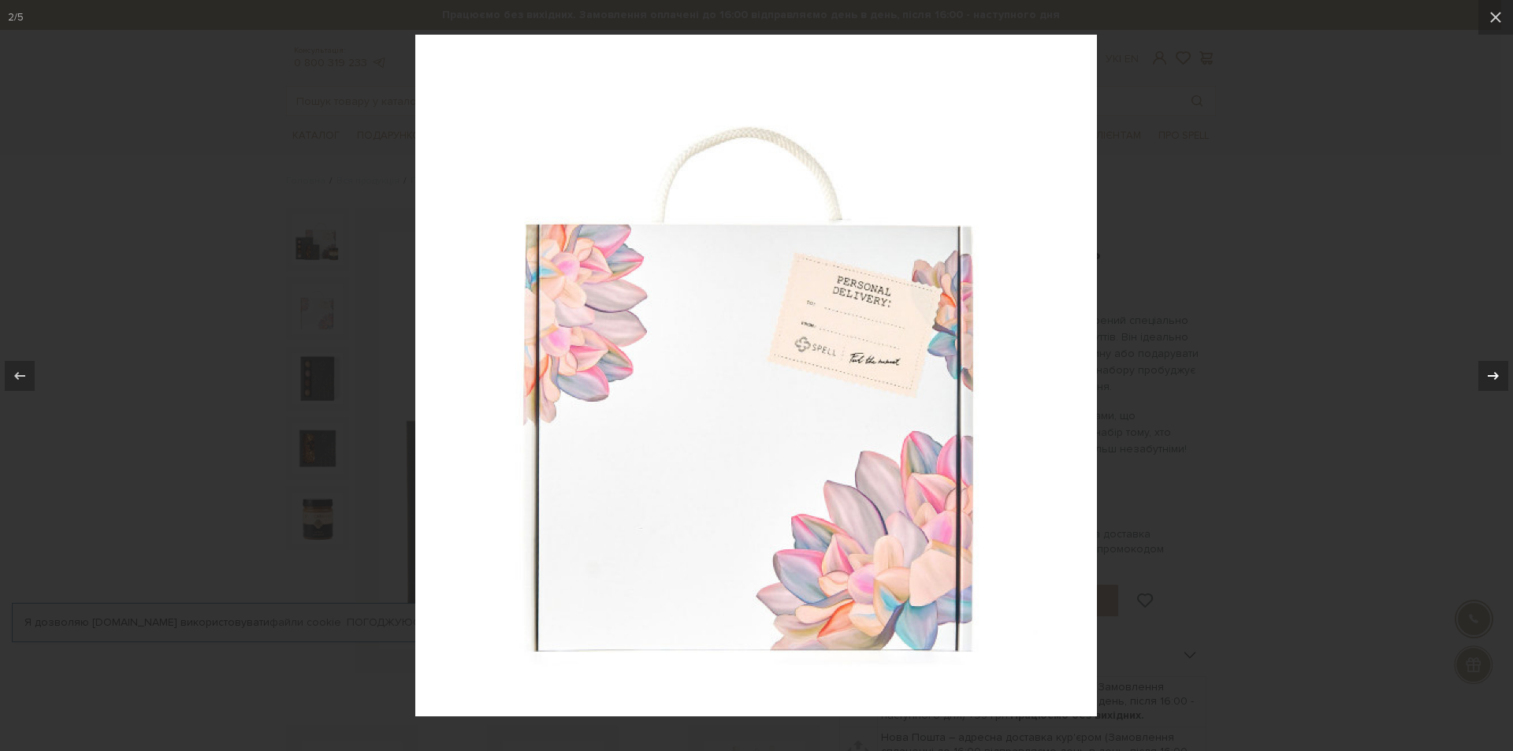
click at [1494, 375] on icon at bounding box center [1492, 375] width 11 height 8
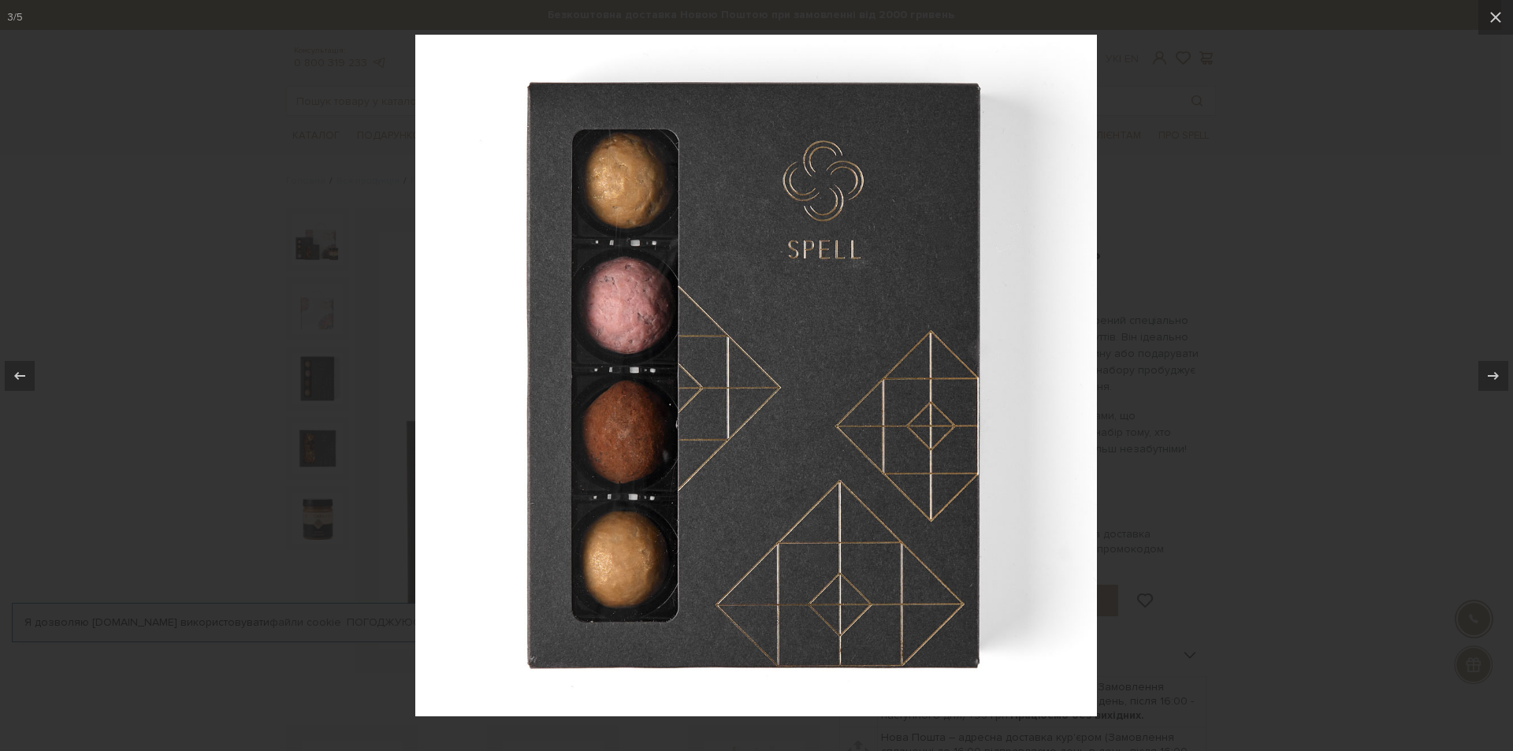
click at [1279, 354] on div at bounding box center [756, 375] width 1513 height 751
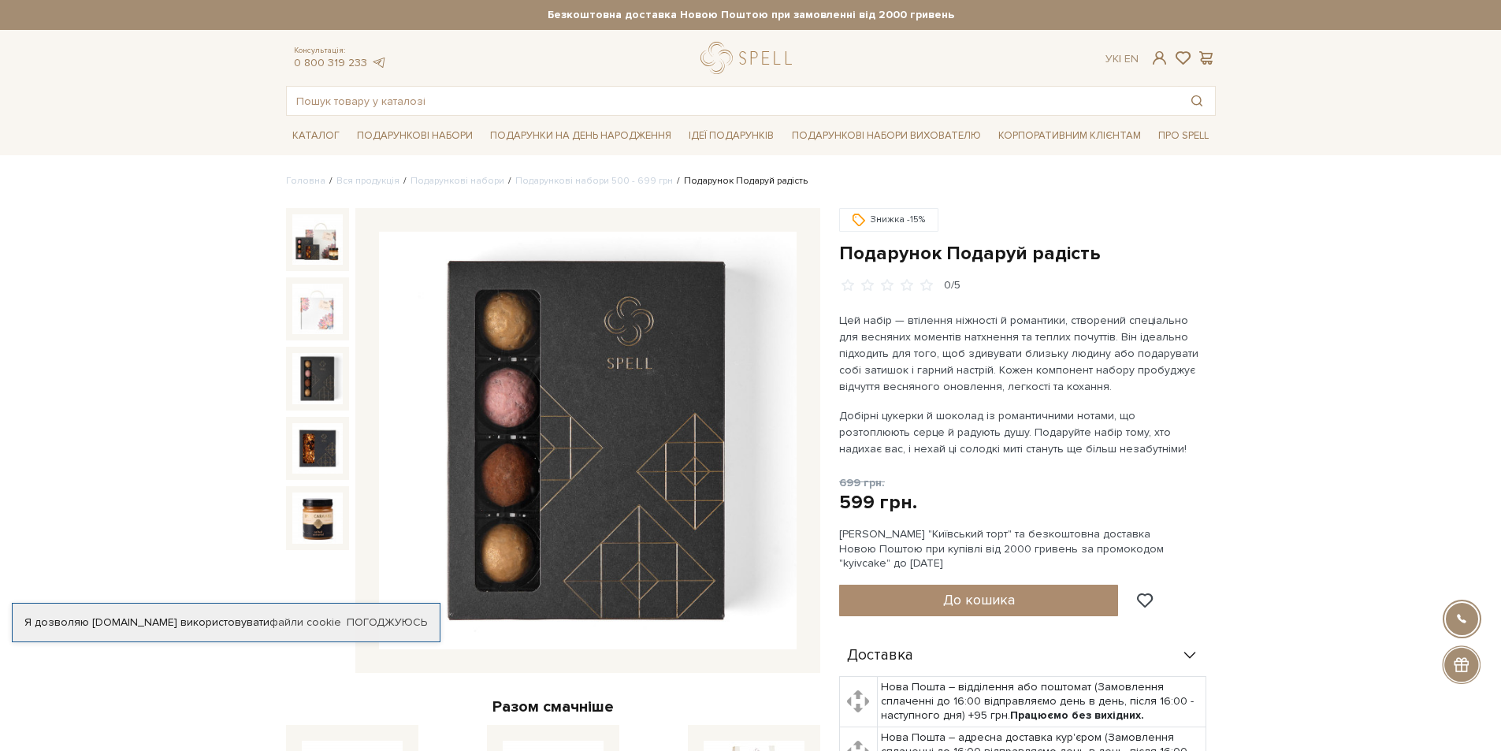
click at [317, 358] on img at bounding box center [317, 378] width 50 height 50
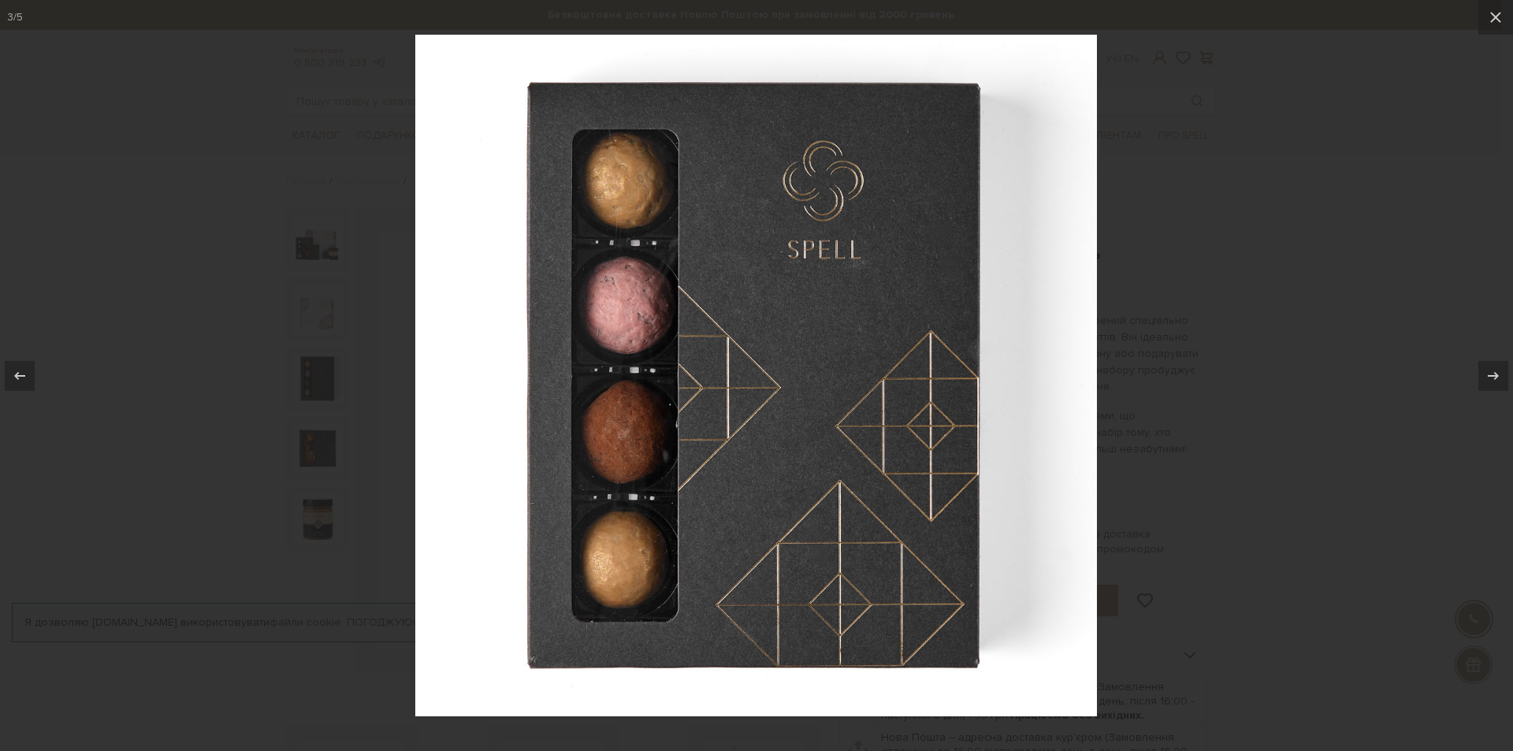
click at [318, 358] on div at bounding box center [756, 375] width 1513 height 751
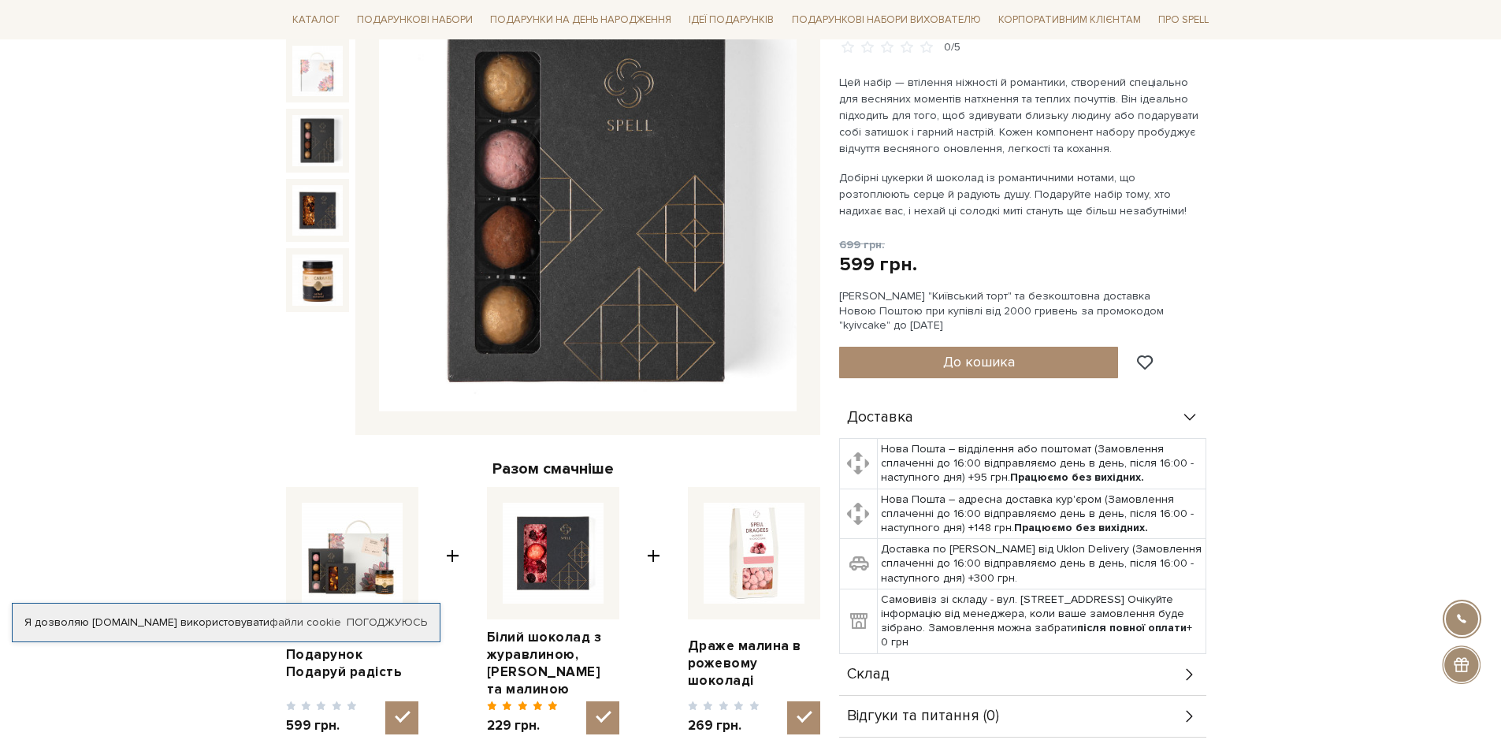
scroll to position [236, 0]
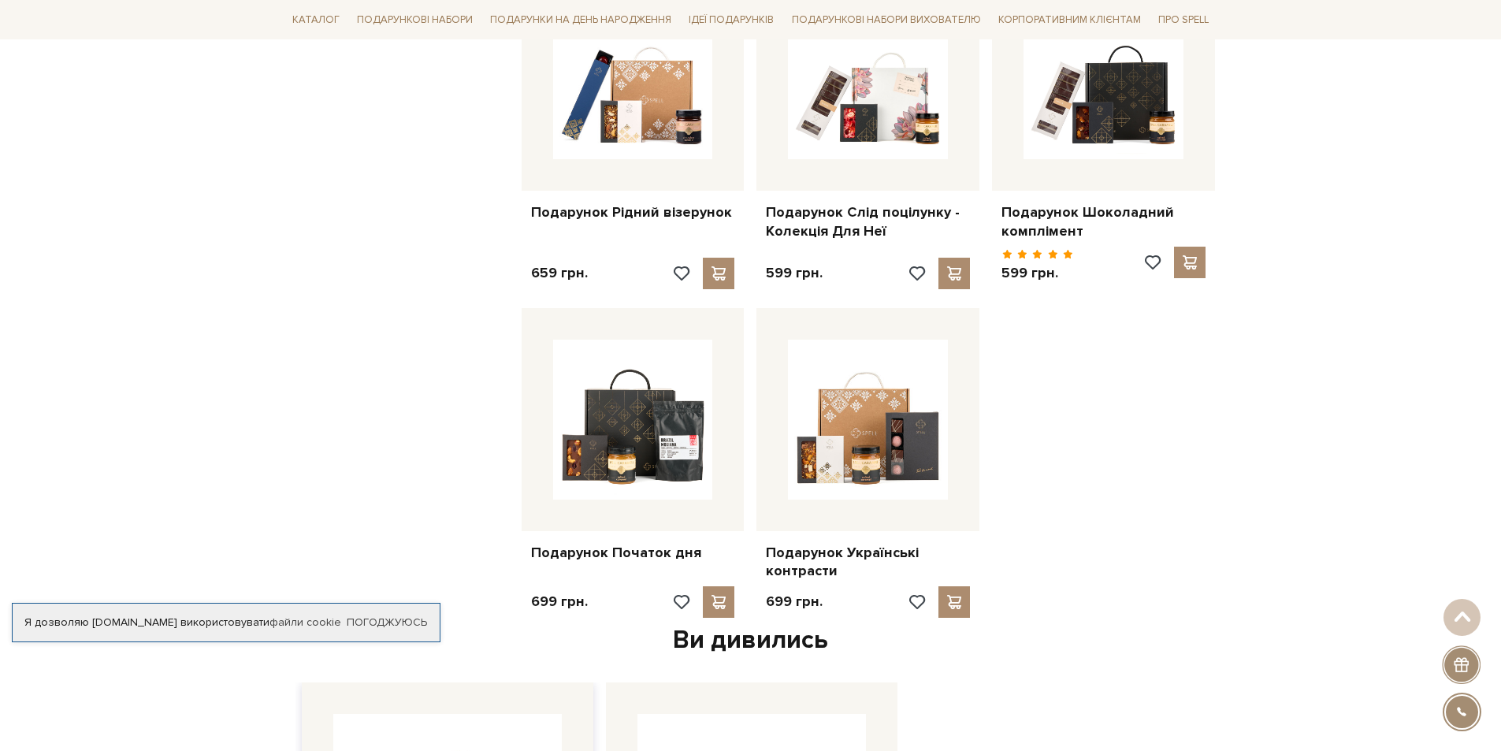
scroll to position [1339, 0]
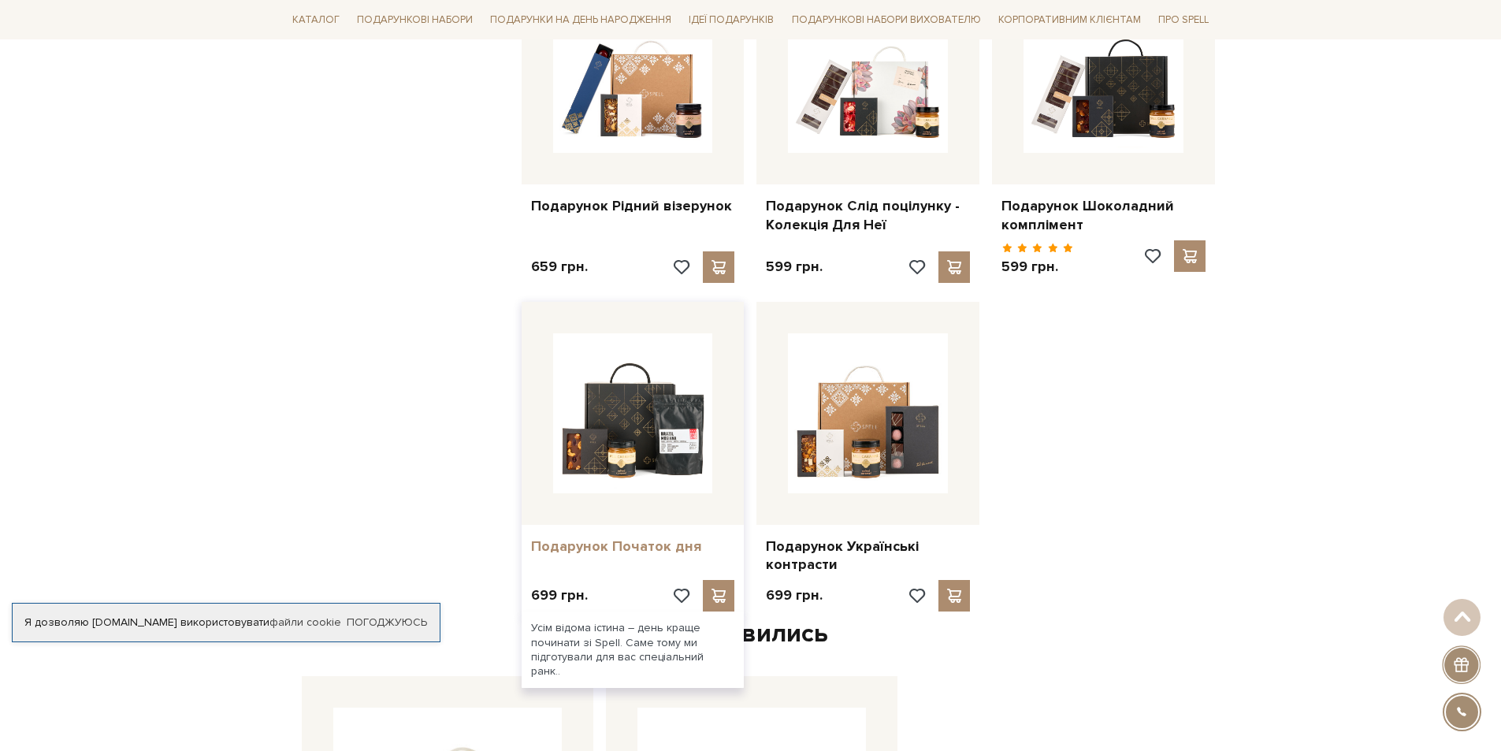
click at [566, 537] on link "Подарунок Початок дня" at bounding box center [633, 546] width 204 height 18
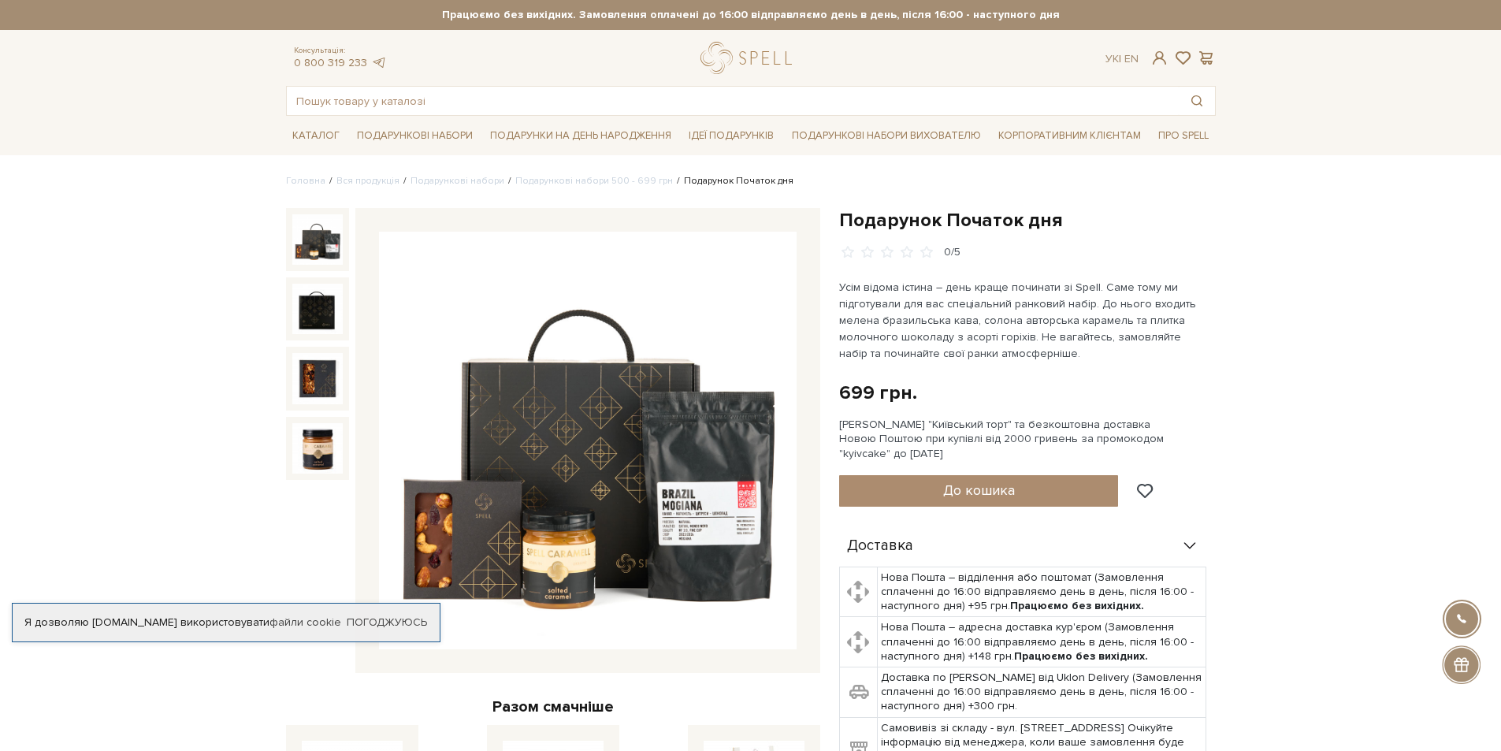
drag, startPoint x: 0, startPoint y: 0, endPoint x: 566, endPoint y: 533, distance: 777.4
click at [566, 533] on img at bounding box center [588, 441] width 418 height 418
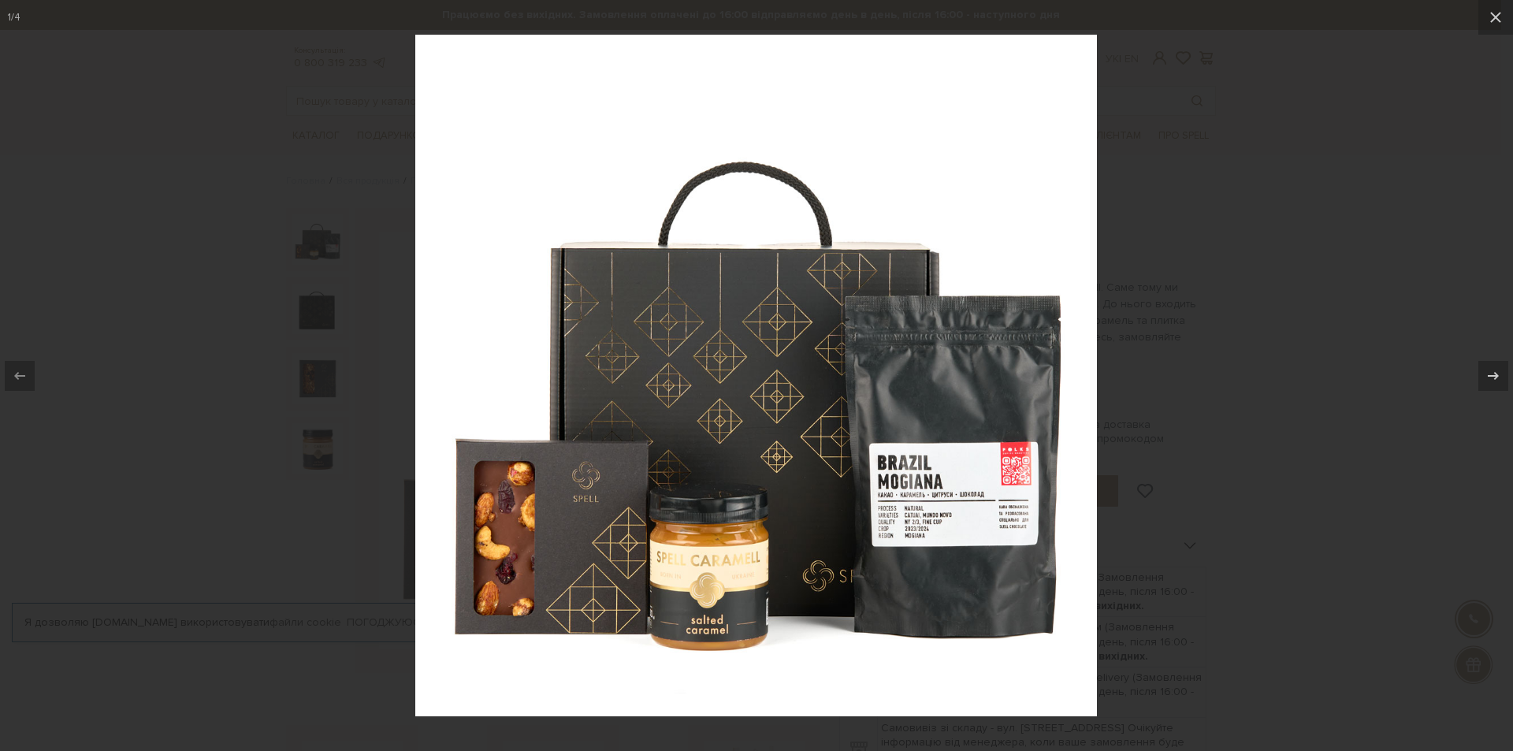
click at [1325, 509] on div at bounding box center [756, 375] width 1513 height 751
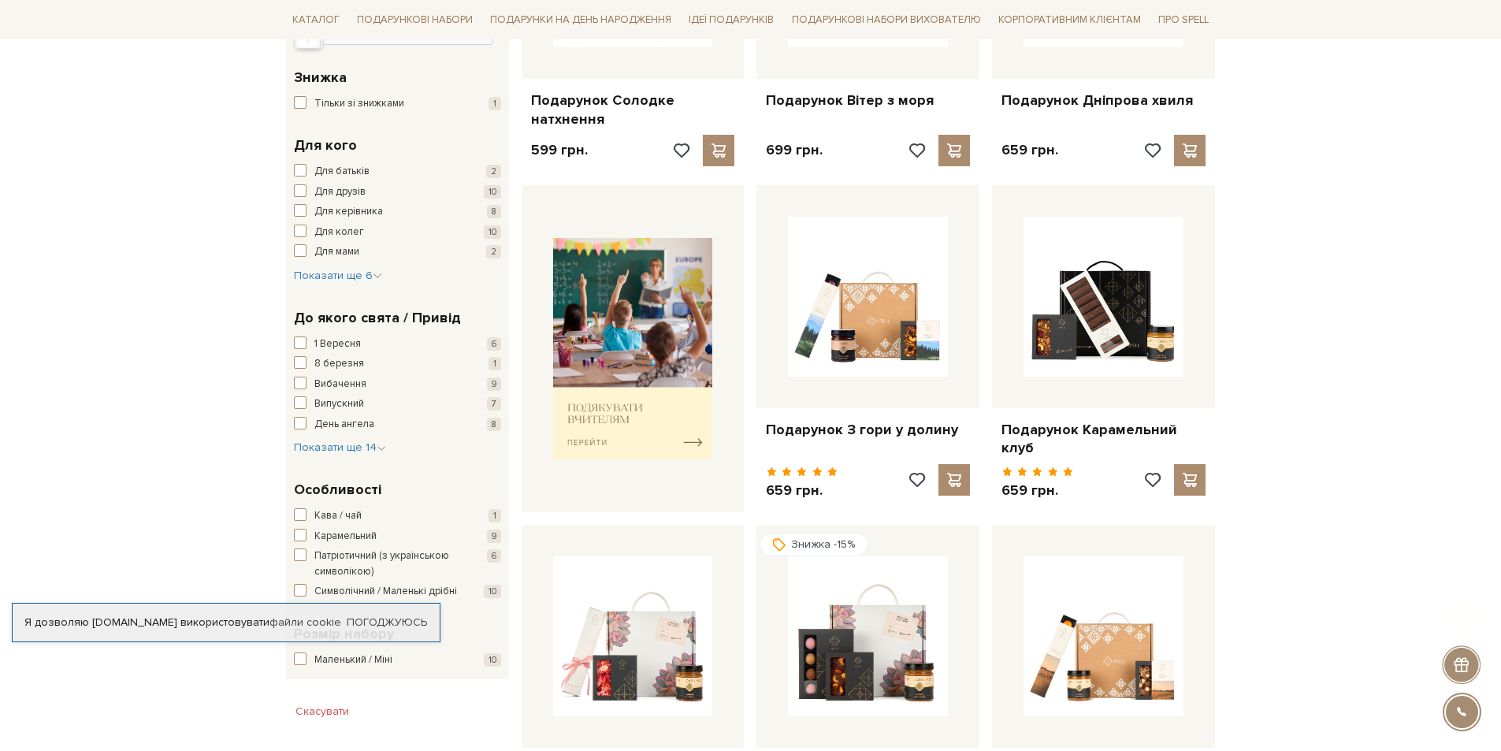
scroll to position [473, 0]
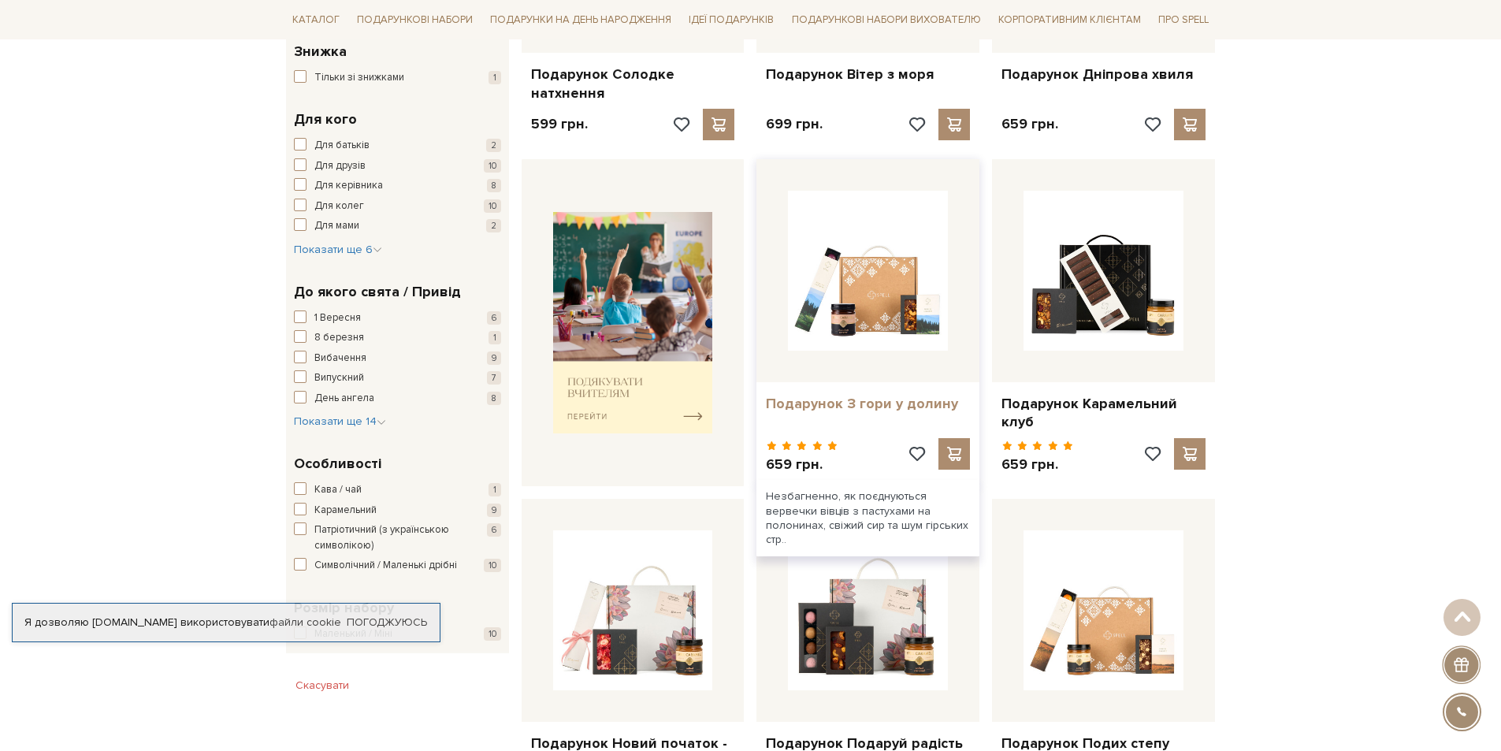
click at [791, 396] on link "Подарунок З гори у долину" at bounding box center [868, 404] width 204 height 18
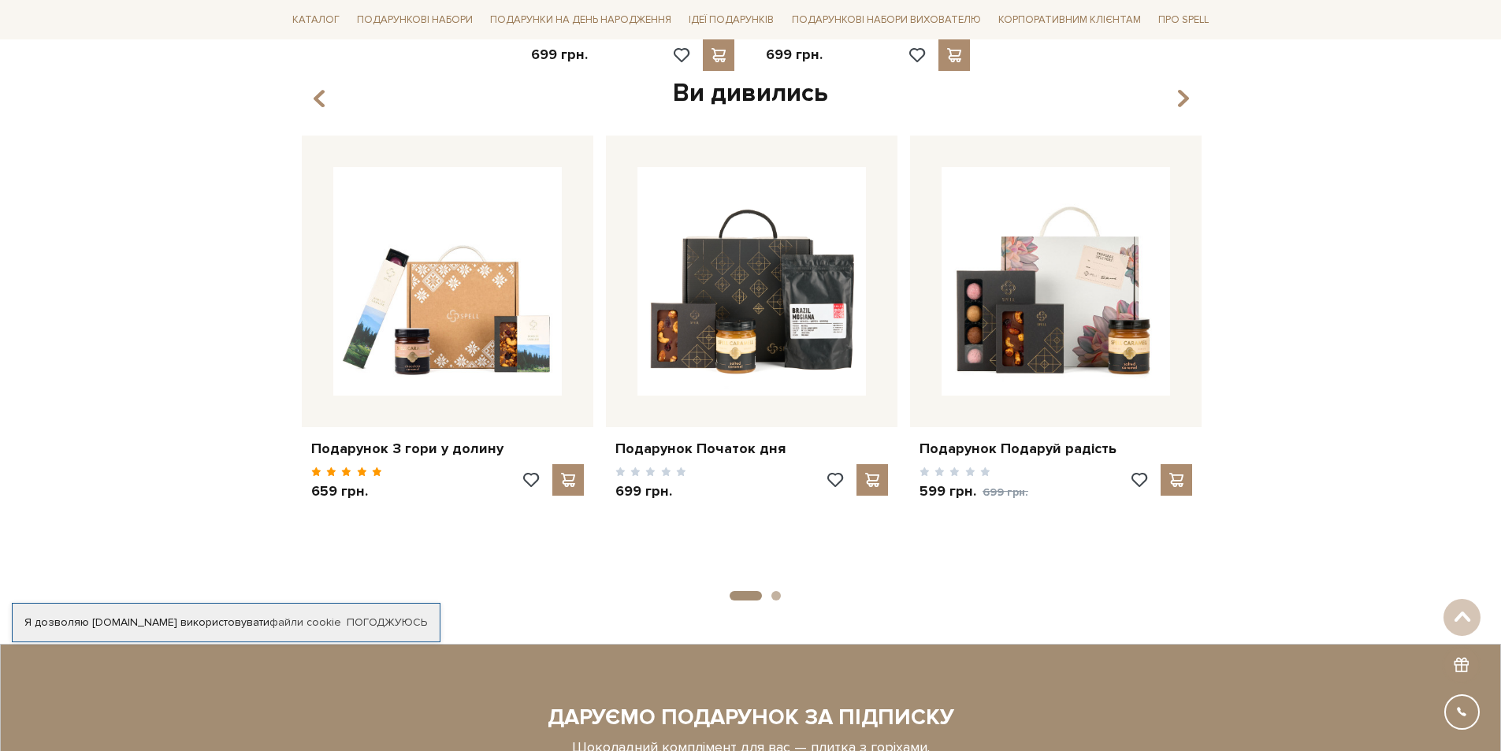
scroll to position [2048, 0]
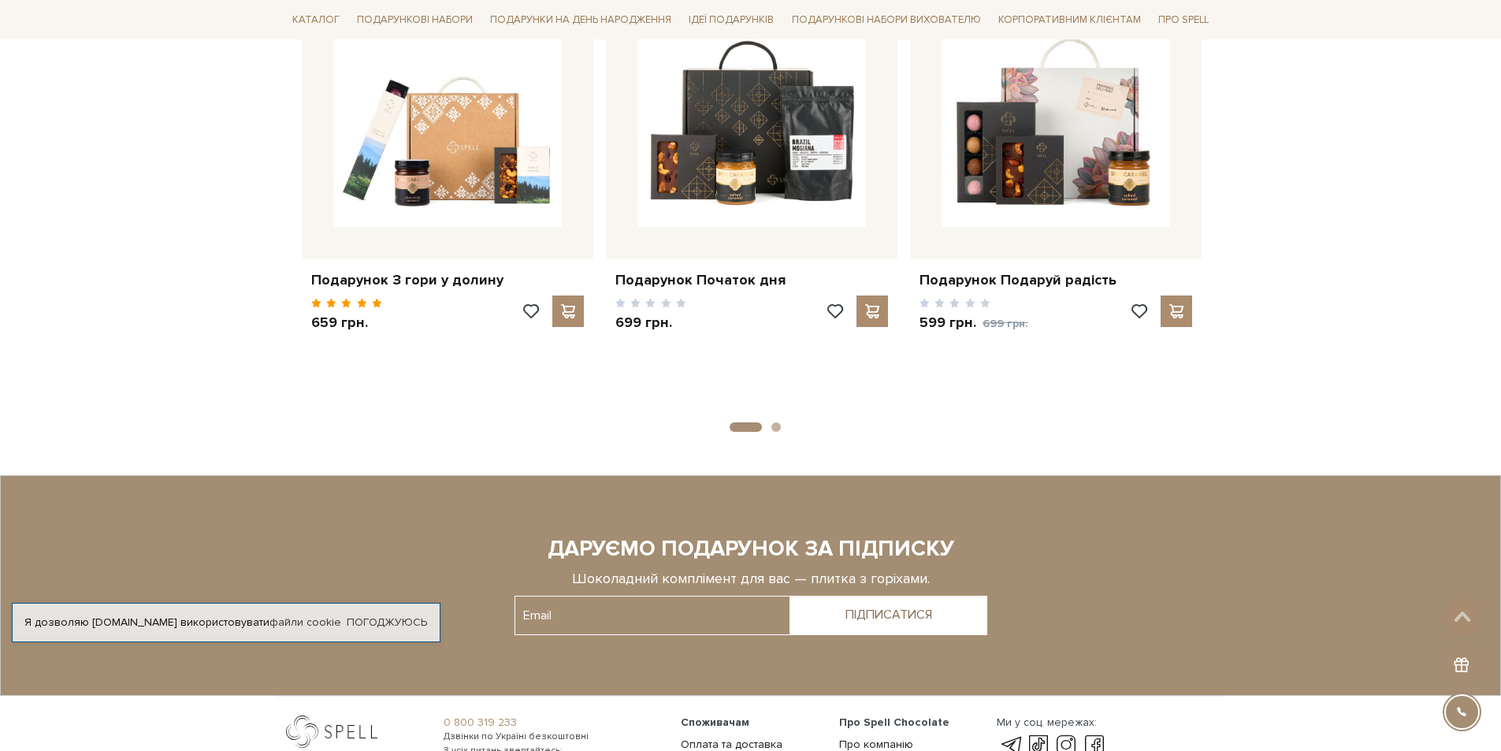
drag, startPoint x: 755, startPoint y: 414, endPoint x: 807, endPoint y: 408, distance: 53.1
click at [782, 417] on ul "1 2" at bounding box center [750, 424] width 911 height 15
click at [773, 422] on button "2" at bounding box center [775, 426] width 9 height 9
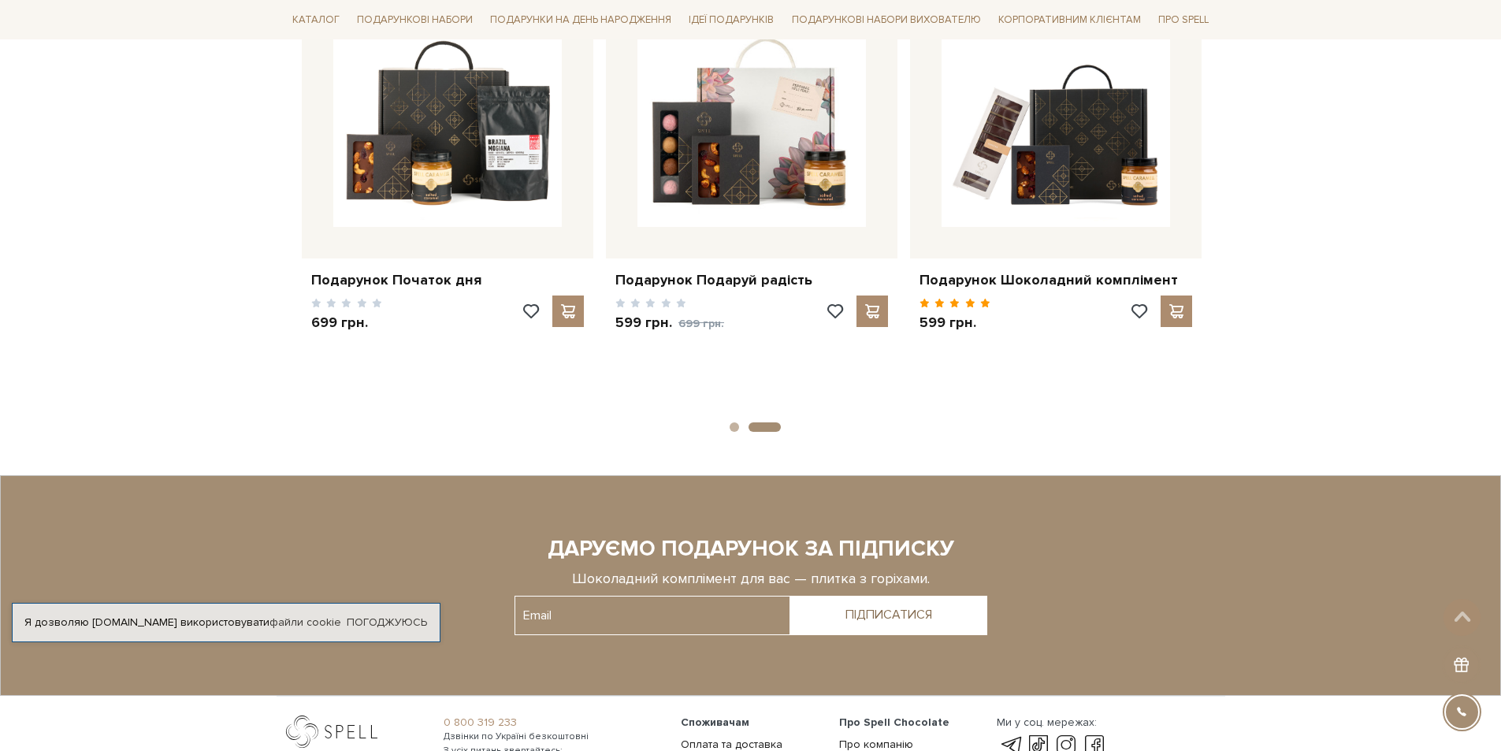
click at [773, 422] on button "2" at bounding box center [764, 426] width 32 height 9
drag, startPoint x: 773, startPoint y: 408, endPoint x: 713, endPoint y: 405, distance: 60.0
click at [713, 417] on ul "1 2" at bounding box center [750, 424] width 911 height 15
click at [726, 422] on li "1" at bounding box center [729, 426] width 19 height 9
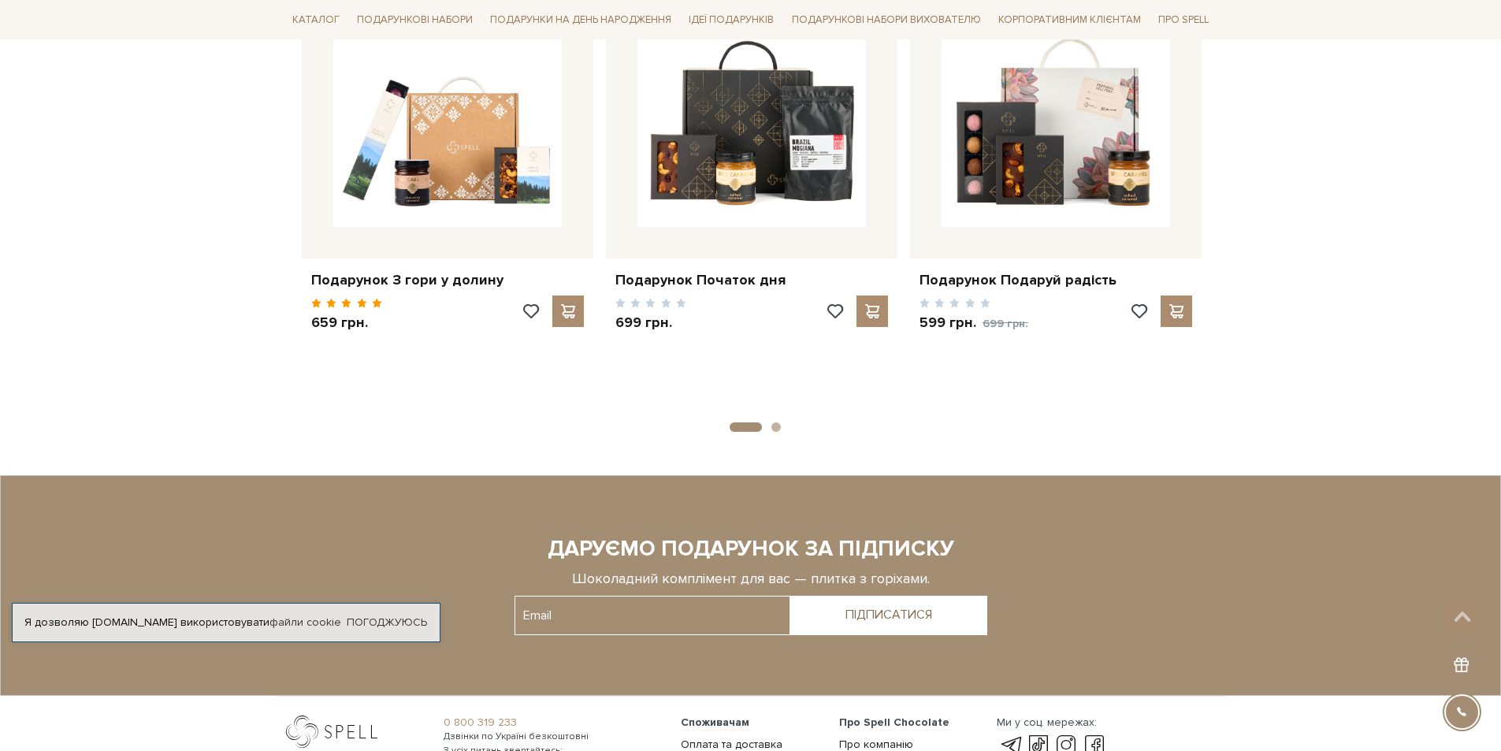
click at [774, 417] on ul "1 2" at bounding box center [750, 424] width 911 height 15
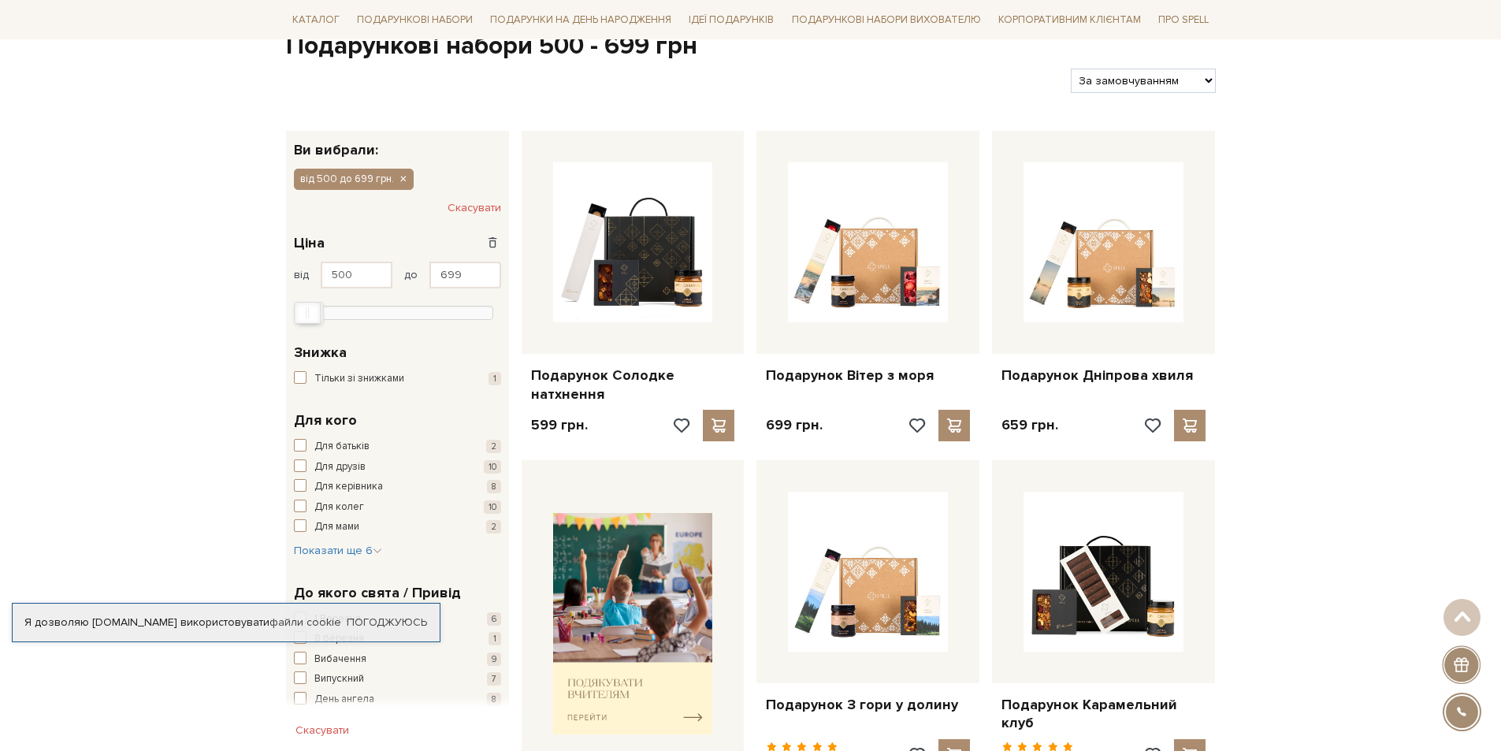
scroll to position [0, 0]
